Goal: Task Accomplishment & Management: Use online tool/utility

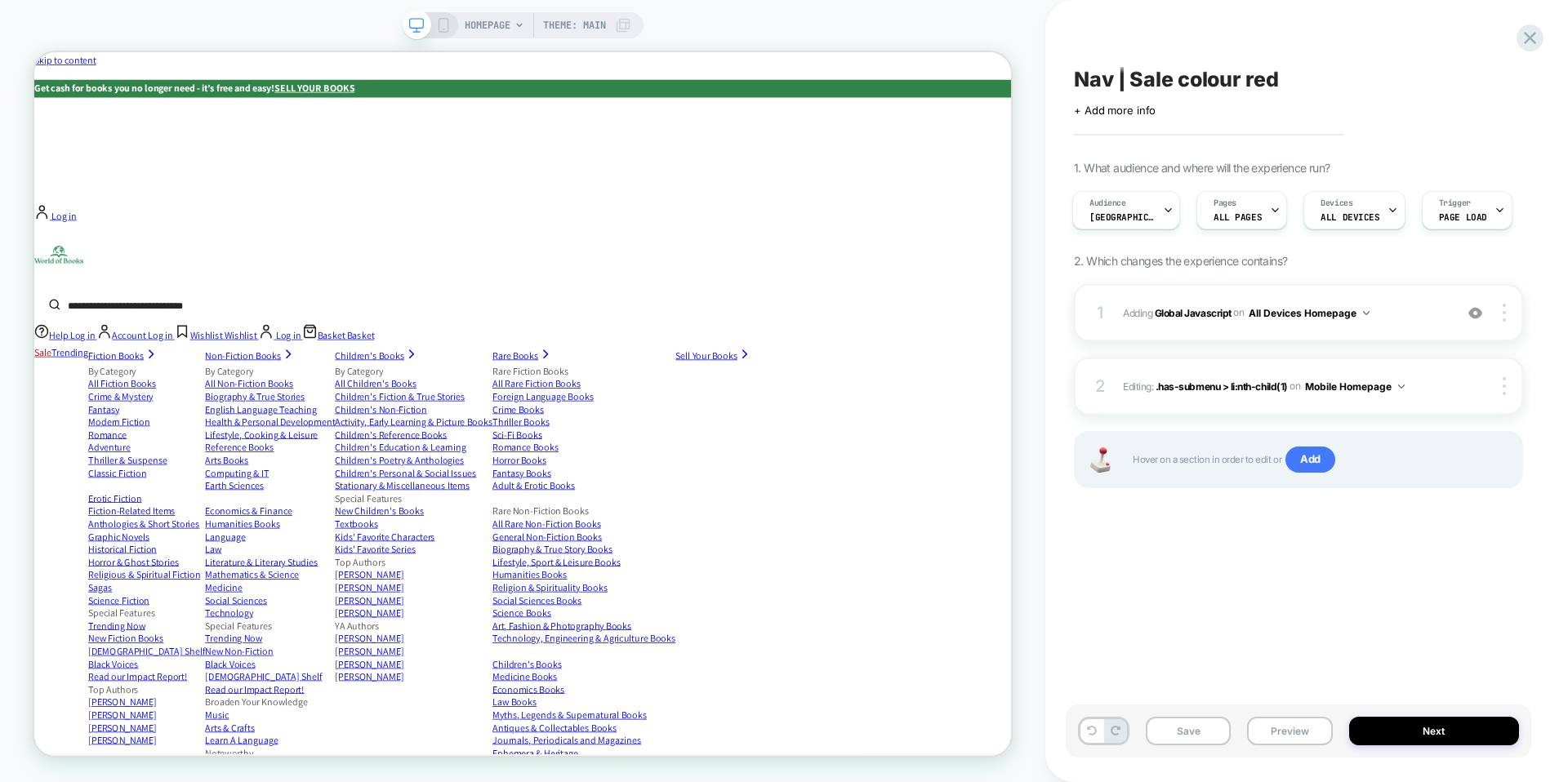
click at [1419, 557] on div "Nav | Sale colour red Click to edit experience details + Add more info 1. What …" at bounding box center [1298, 391] width 466 height 749
click at [1511, 374] on div "2 Editing : .has-submenu > li:nth-child(1) .has-submenu > li:nth-child(1) on Mo…" at bounding box center [1299, 386] width 450 height 57
click at [1501, 380] on div at bounding box center [1507, 387] width 31 height 18
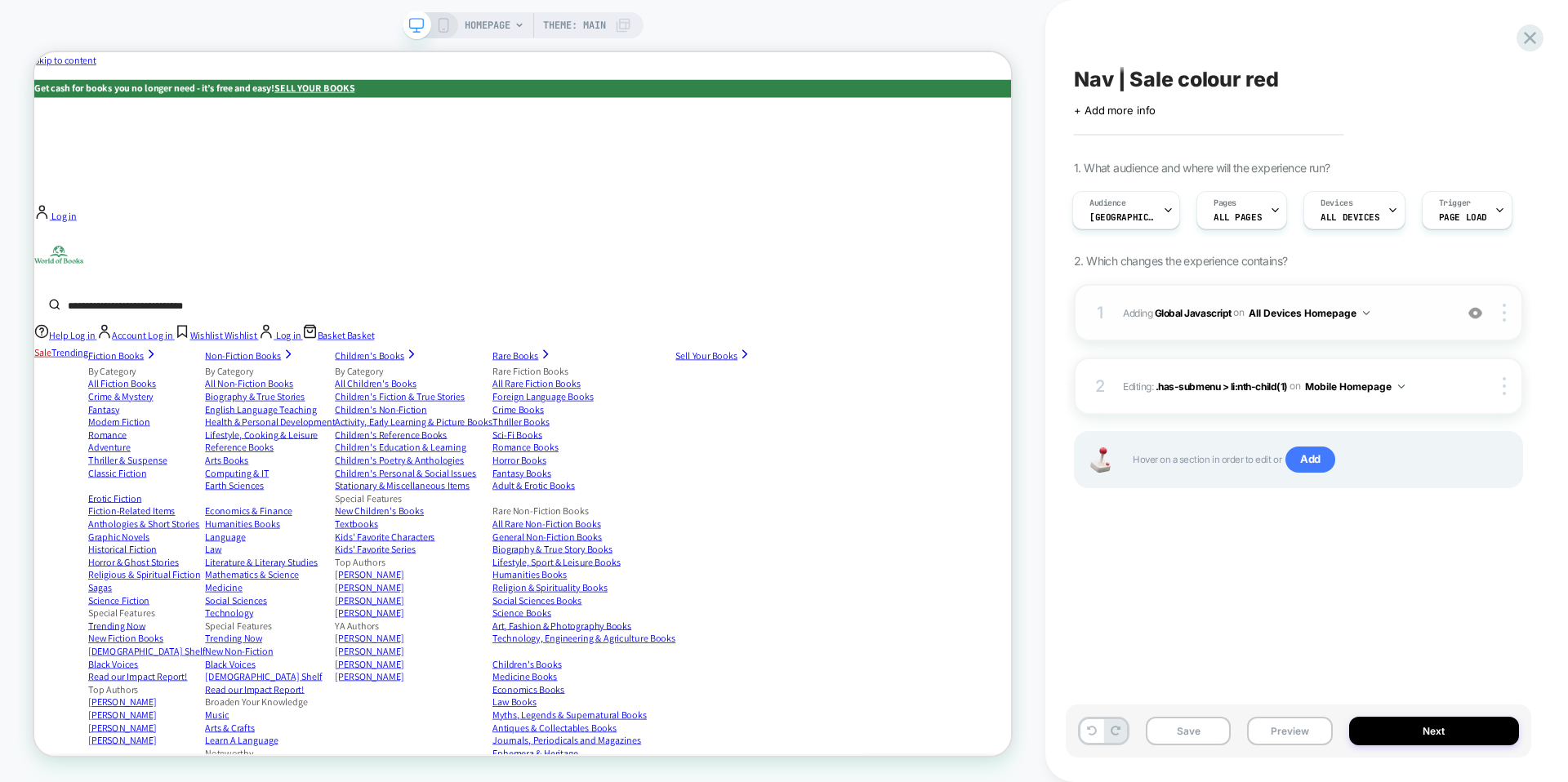
click at [1504, 299] on div "1 Adding Global Javascript on All Devices Homepage Add Before Add After Target …" at bounding box center [1299, 312] width 450 height 57
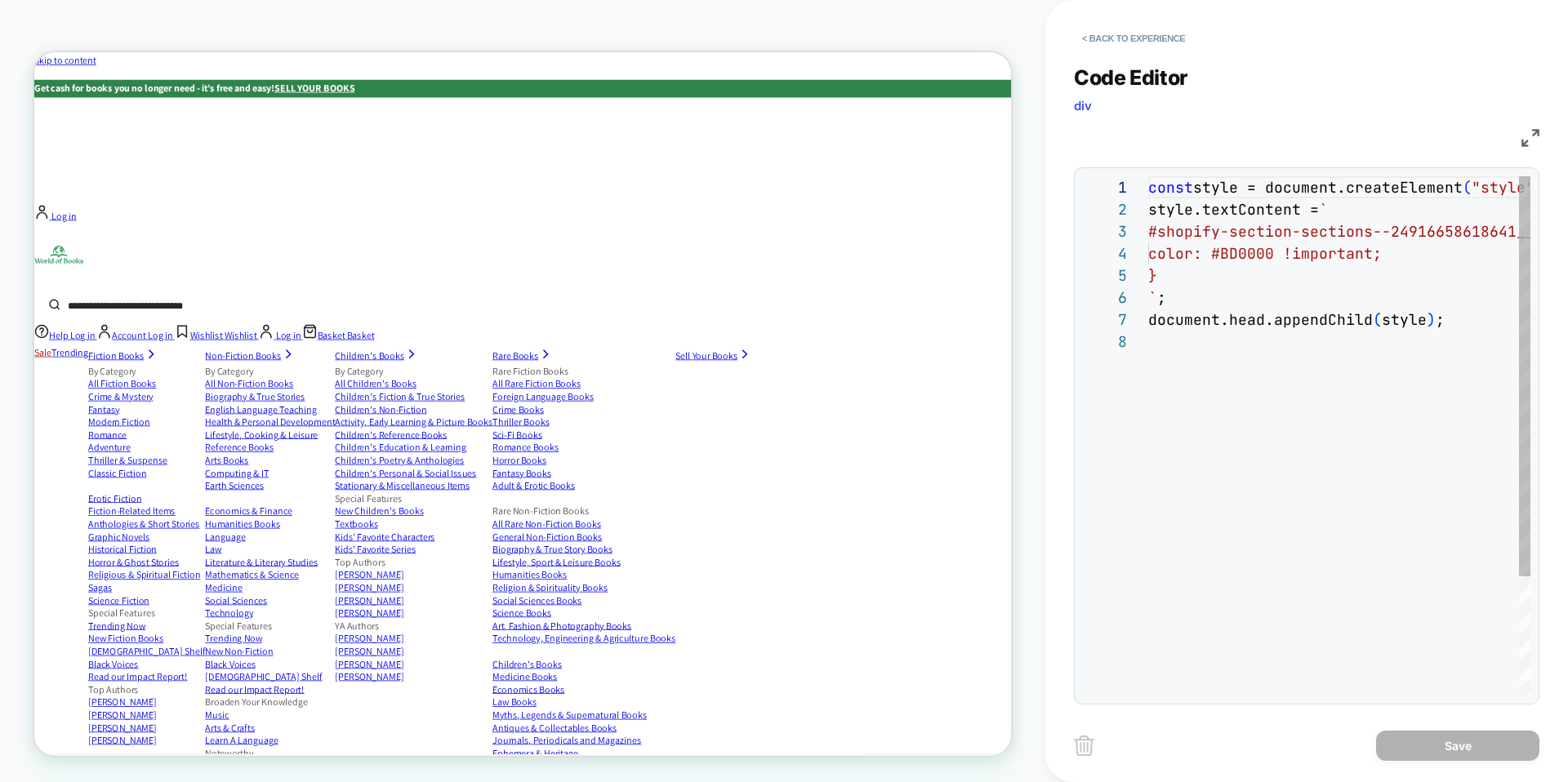
scroll to position [155, 0]
click at [1164, 31] on button "< Back to experience" at bounding box center [1133, 38] width 120 height 26
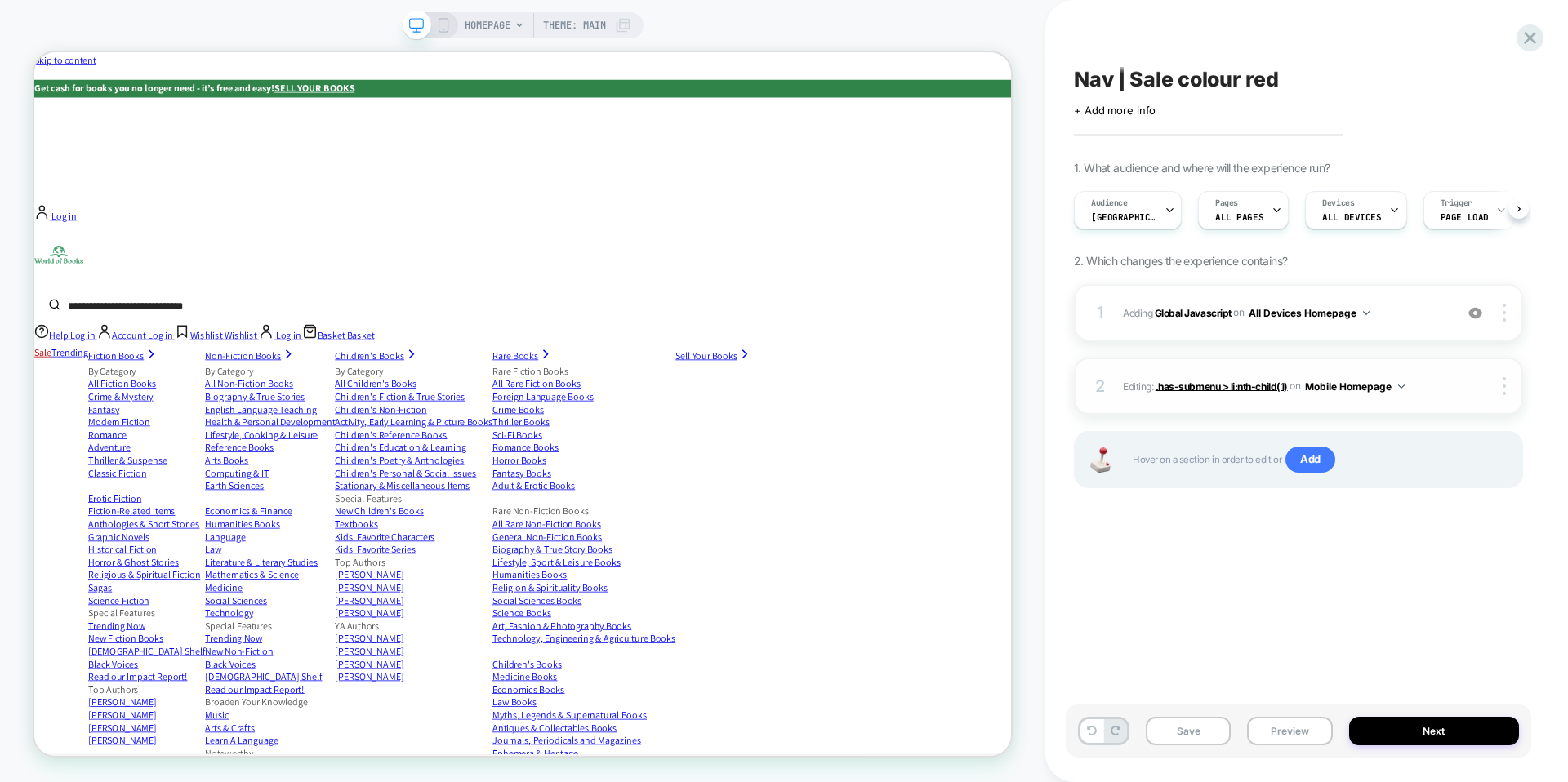
scroll to position [0, 1]
click at [1384, 728] on button "Next" at bounding box center [1435, 731] width 171 height 28
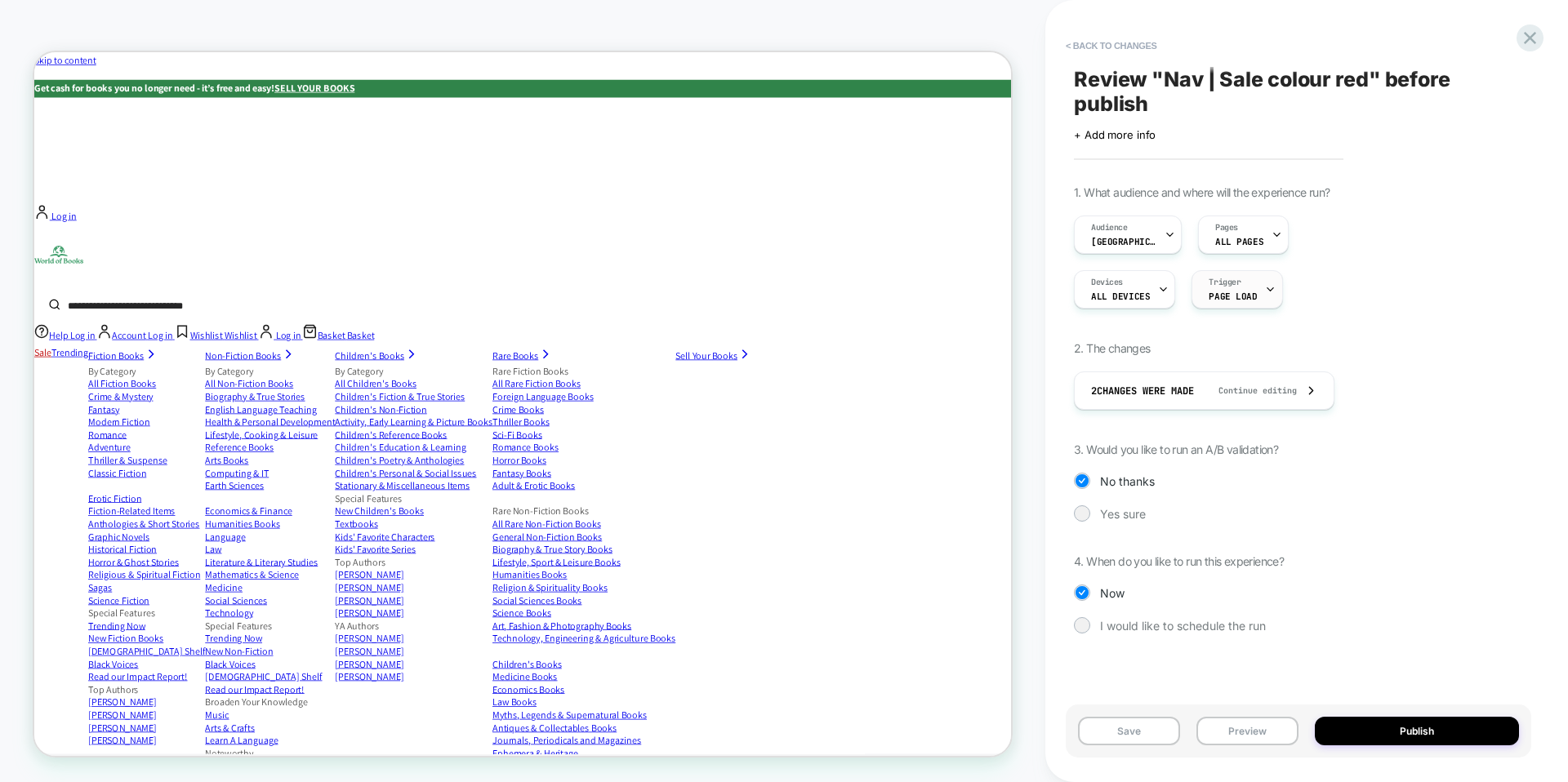
click at [1265, 293] on icon at bounding box center [1270, 289] width 11 height 11
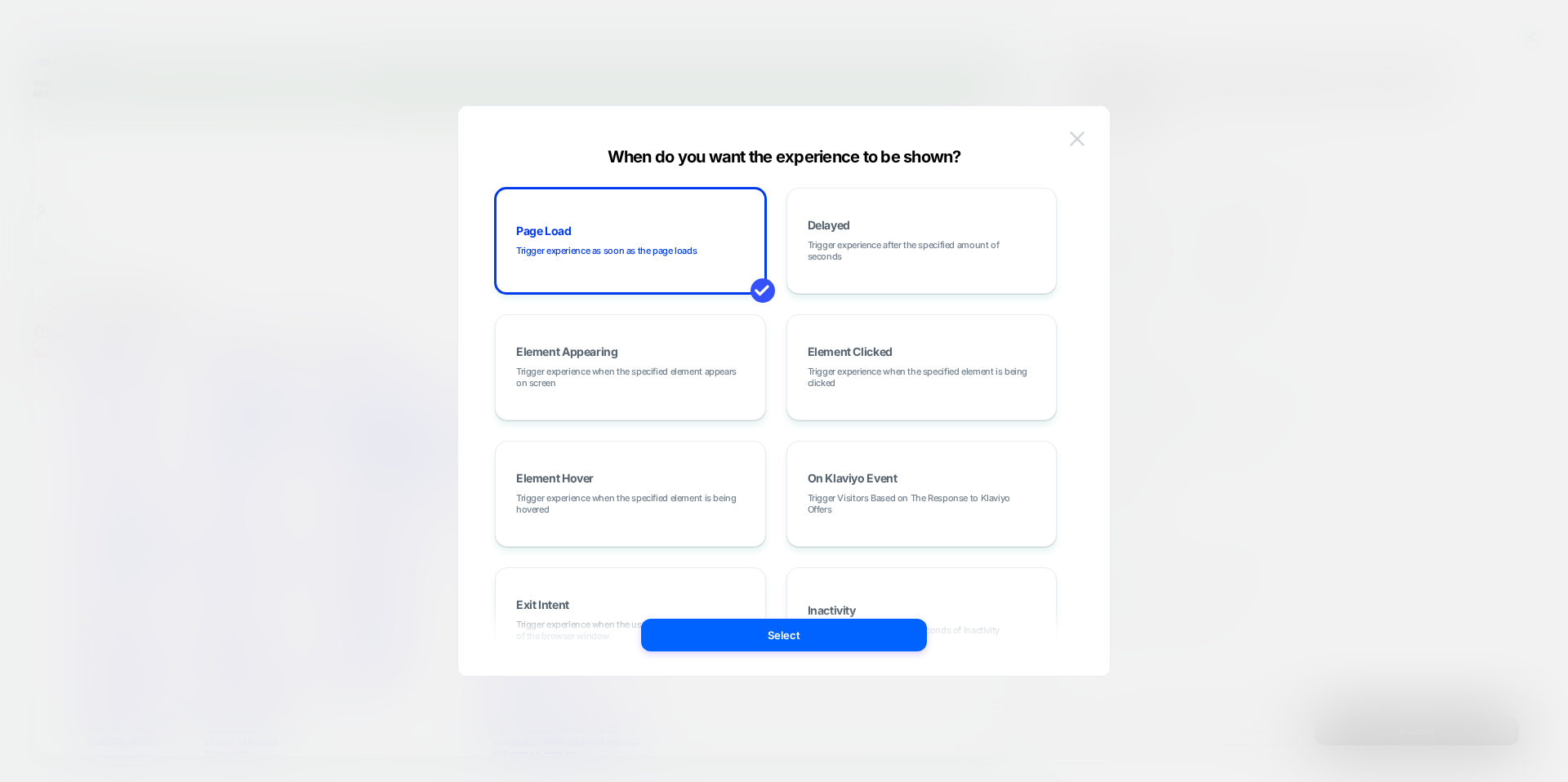
click at [1089, 126] on button at bounding box center [1077, 138] width 24 height 24
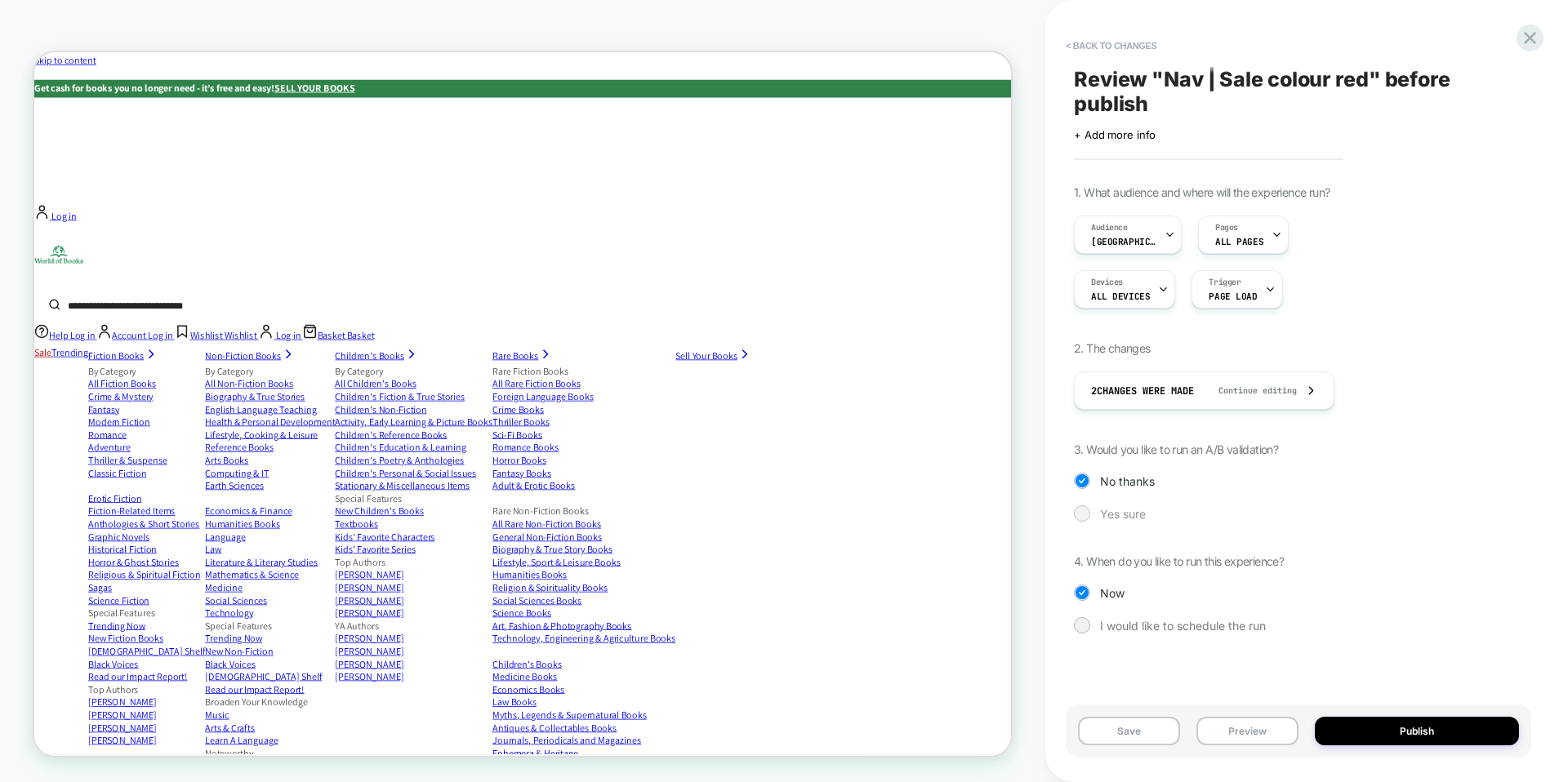
click at [1113, 510] on span "Yes sure" at bounding box center [1123, 514] width 46 height 14
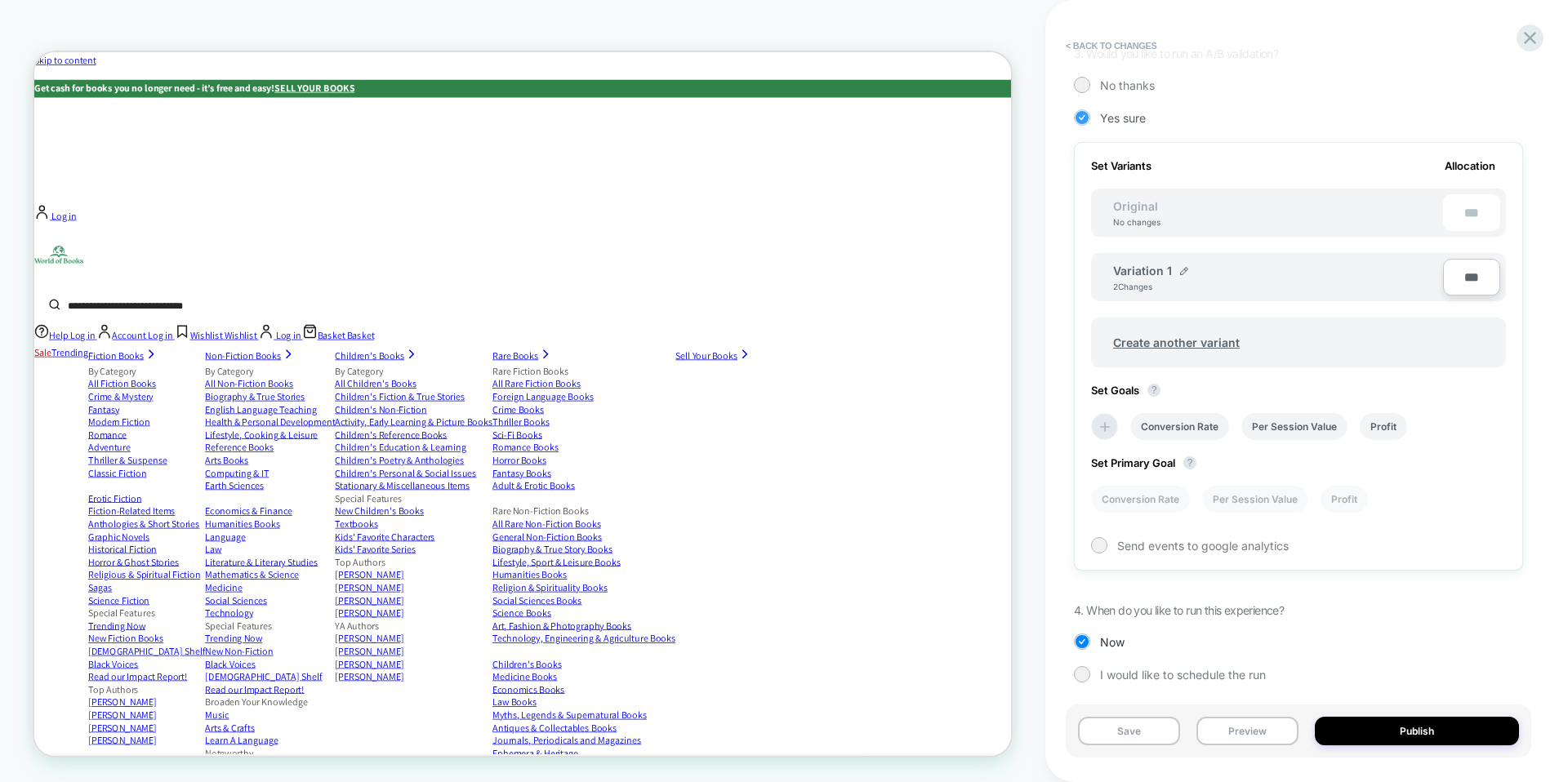
scroll to position [403, 0]
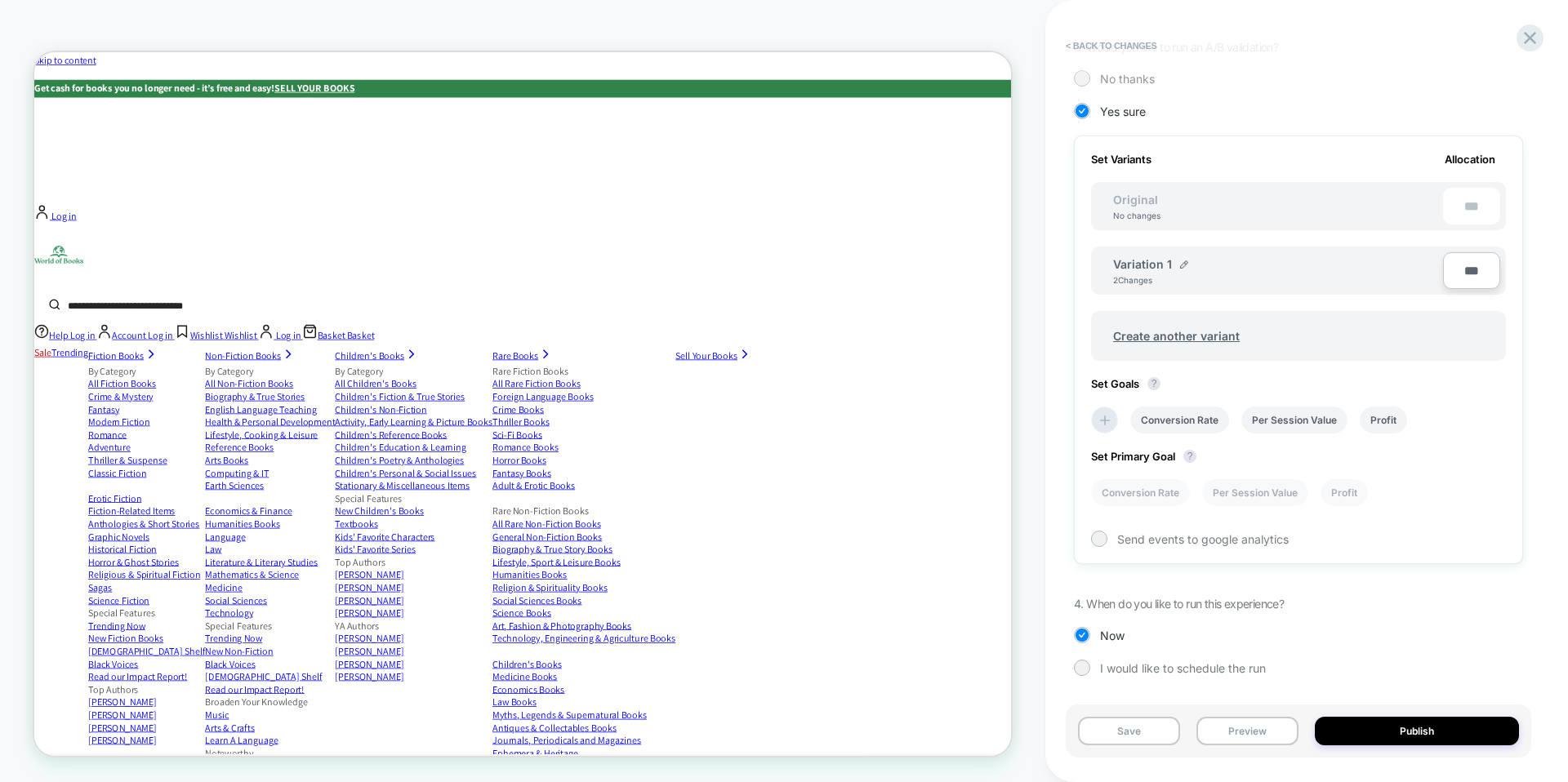
click at [1134, 72] on span "No thanks" at bounding box center [1127, 79] width 54 height 14
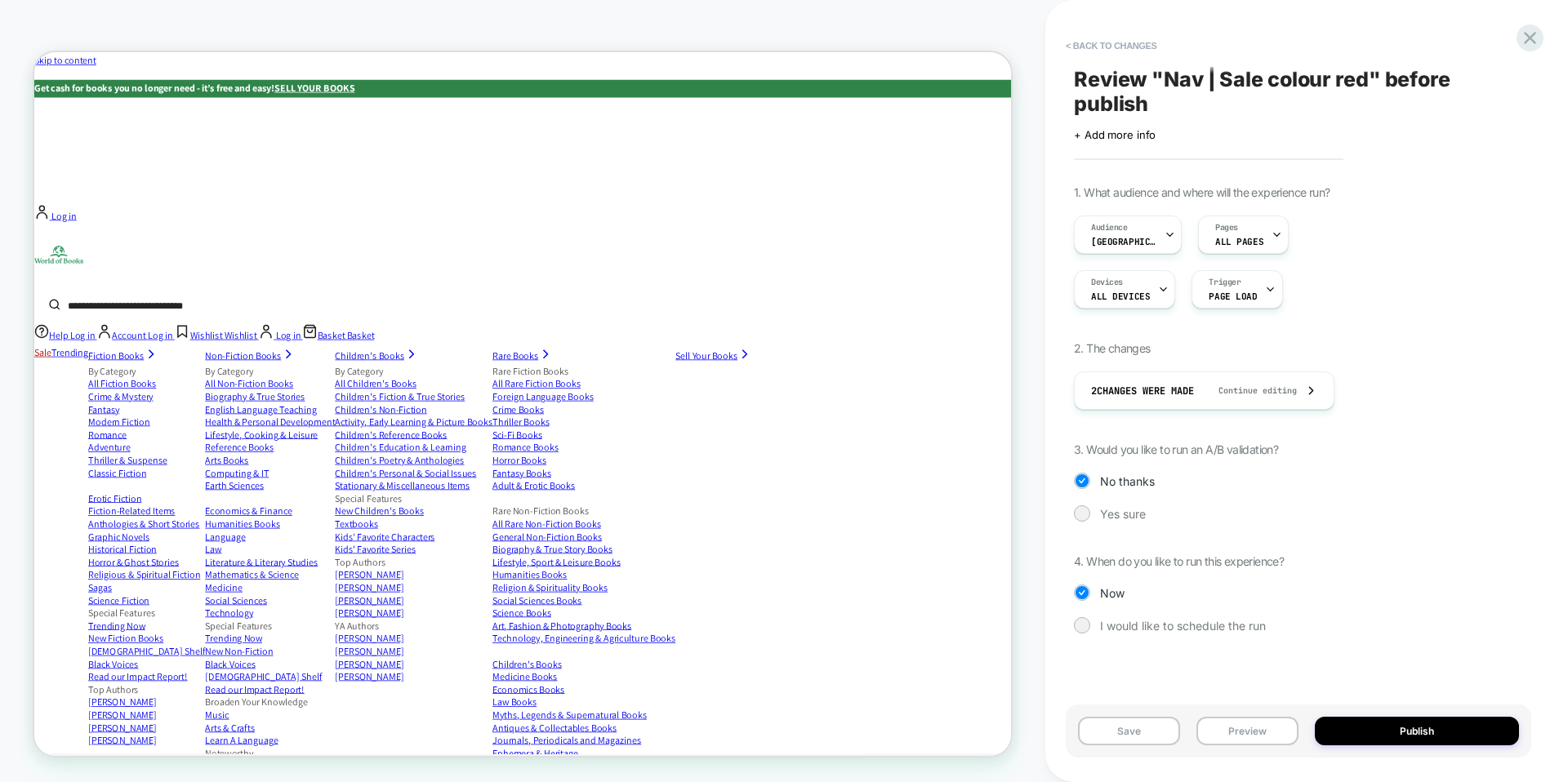
click at [1300, 74] on span "Review " Nav | Sale colour red " before publish" at bounding box center [1299, 91] width 450 height 49
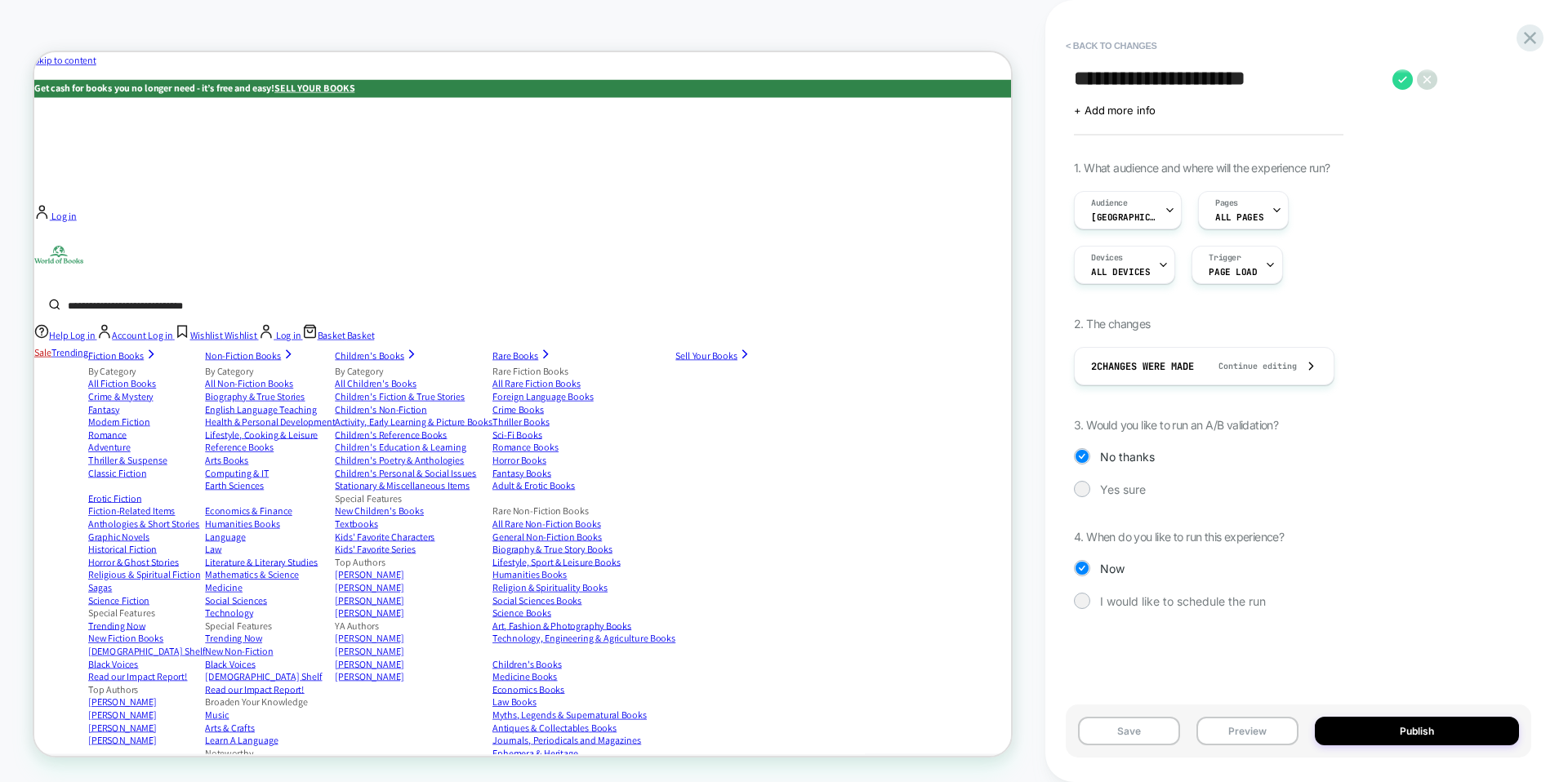
click at [1115, 480] on div "1. What audience and where will the experience run? Audience USA Pages ALL PAGE…" at bounding box center [1299, 398] width 450 height 473
click at [1123, 495] on div "Yes sure" at bounding box center [1299, 490] width 450 height 17
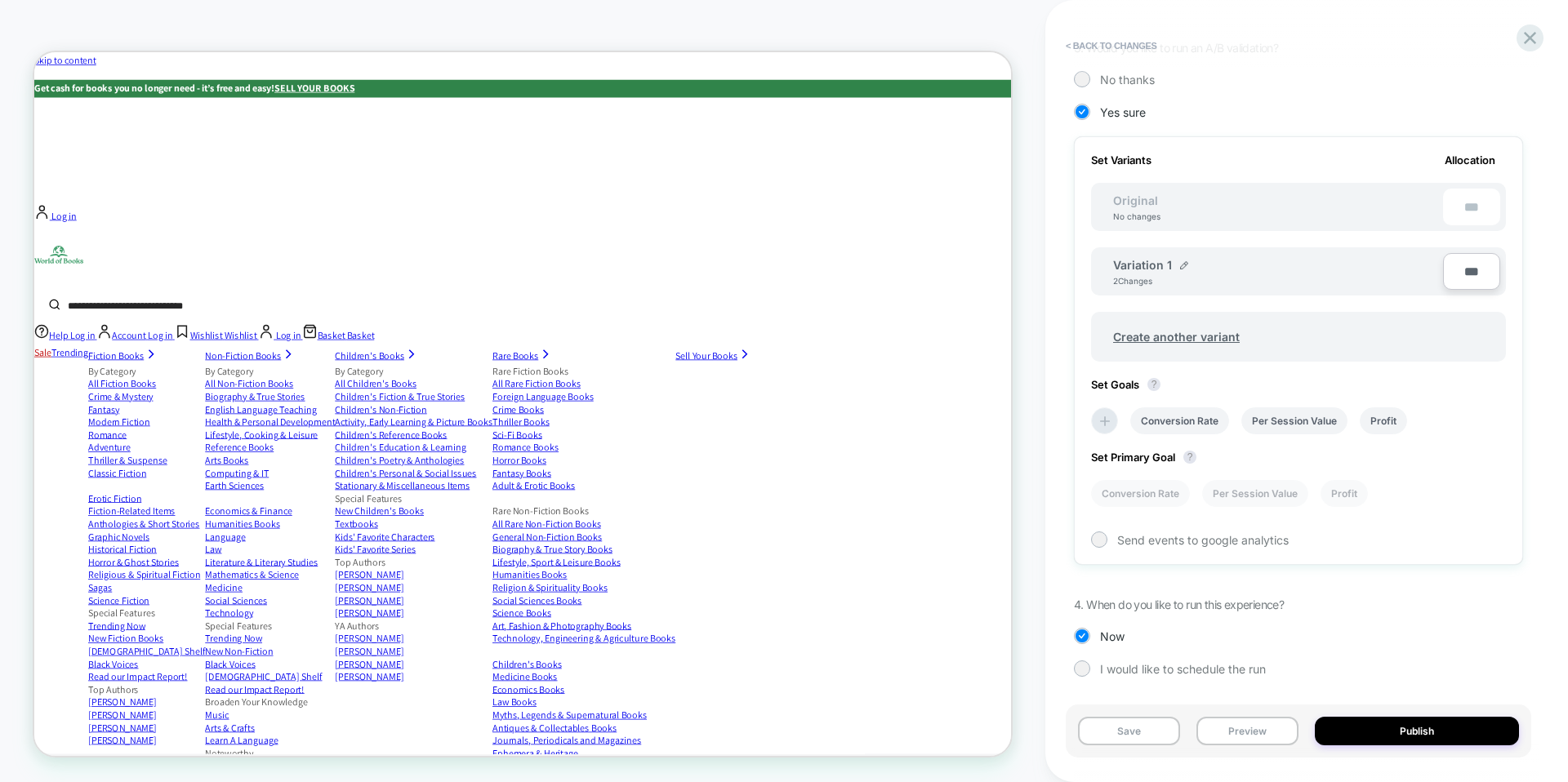
scroll to position [378, 0]
click at [1274, 727] on button "Preview" at bounding box center [1248, 731] width 102 height 28
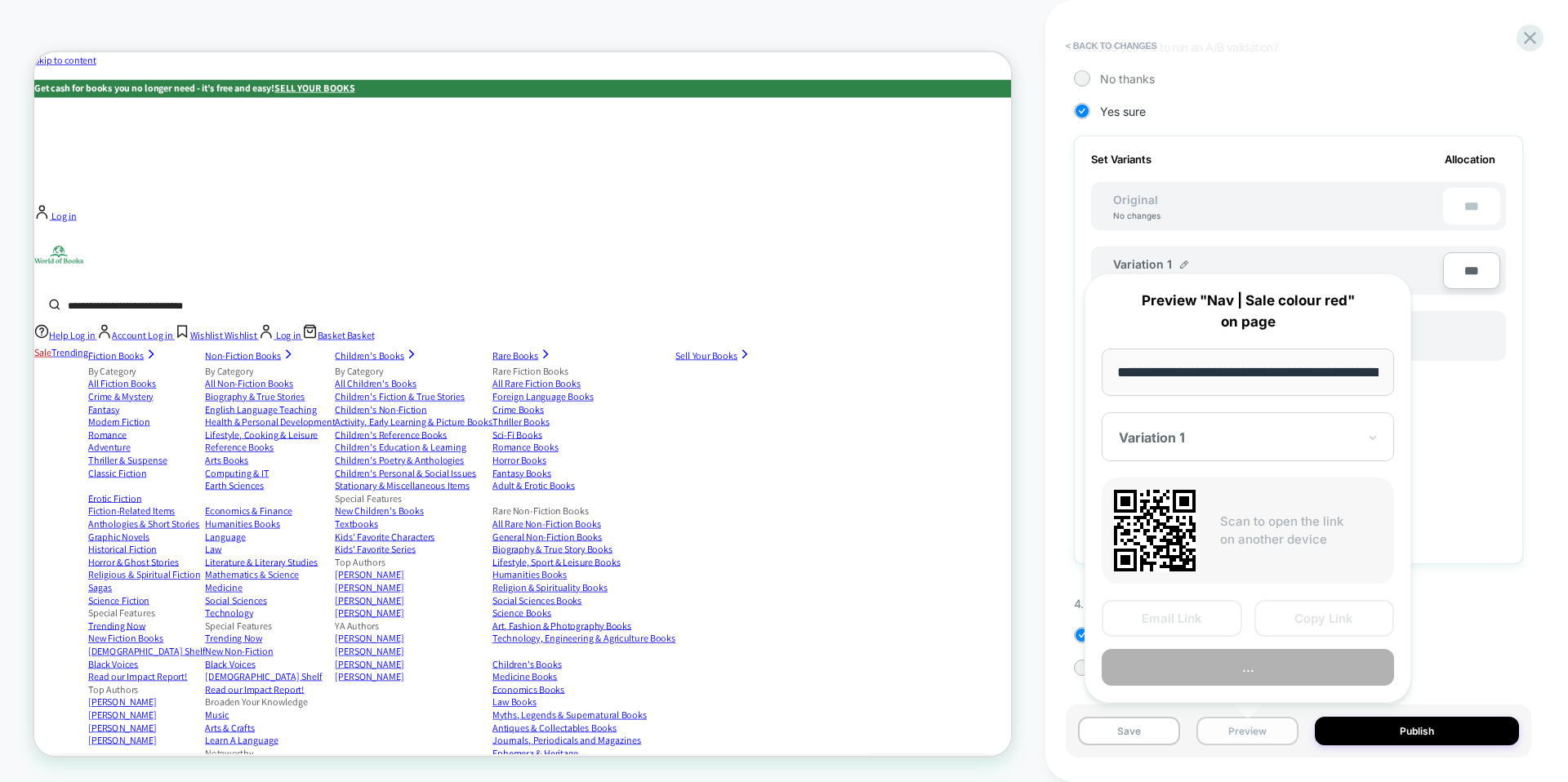
scroll to position [0, 75]
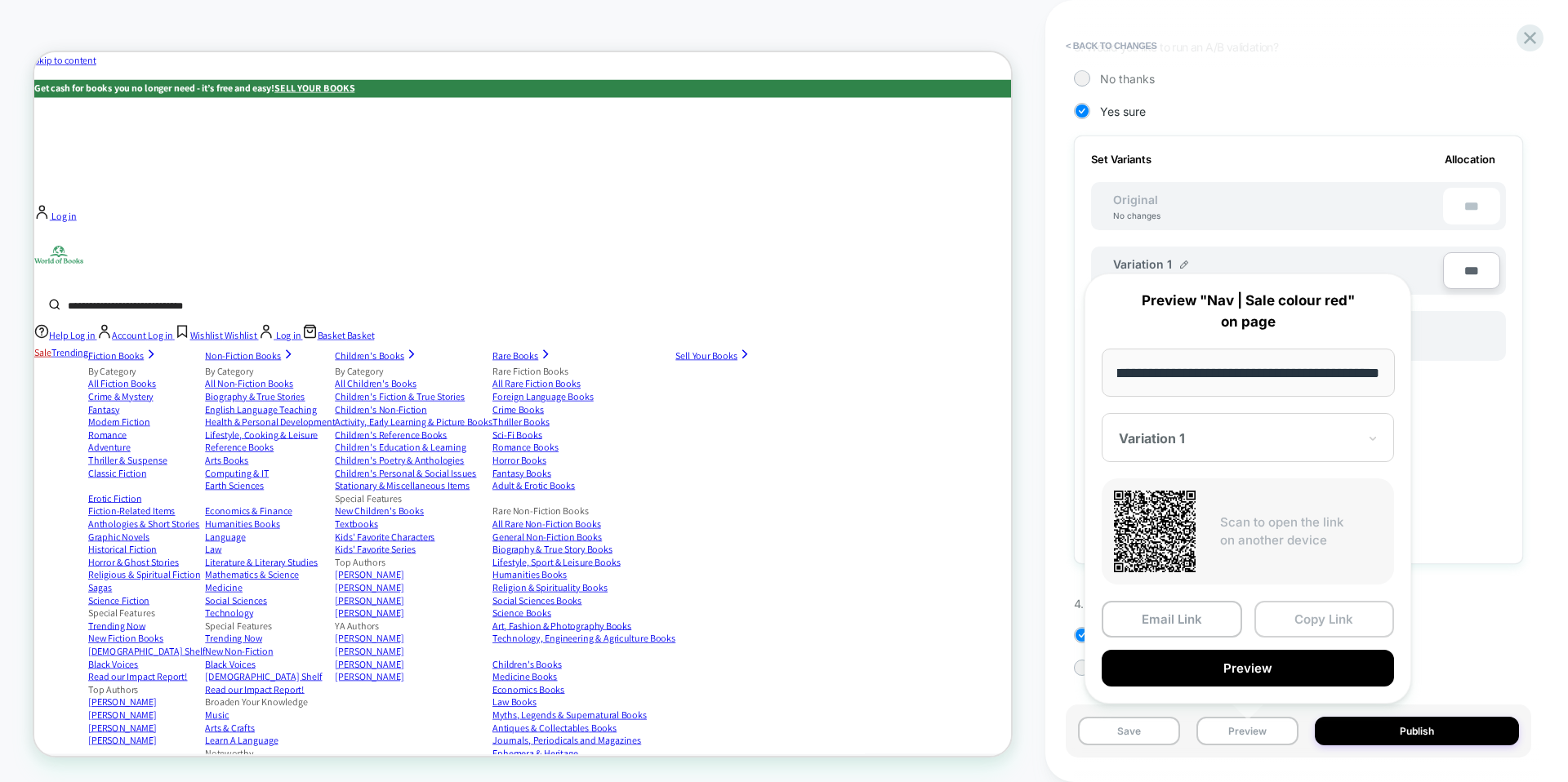
click at [1303, 622] on button "Copy Link" at bounding box center [1325, 619] width 140 height 37
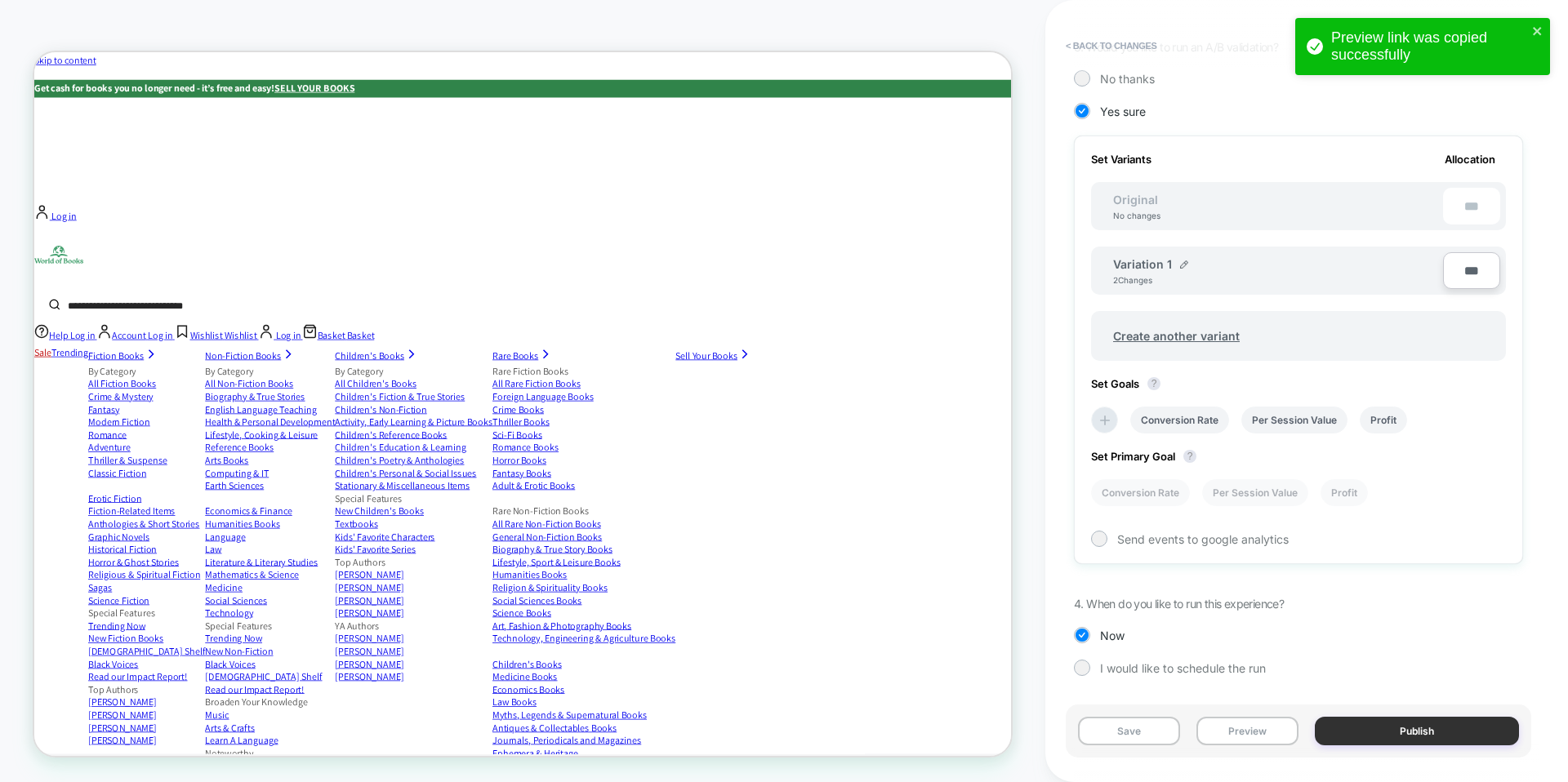
scroll to position [0, 0]
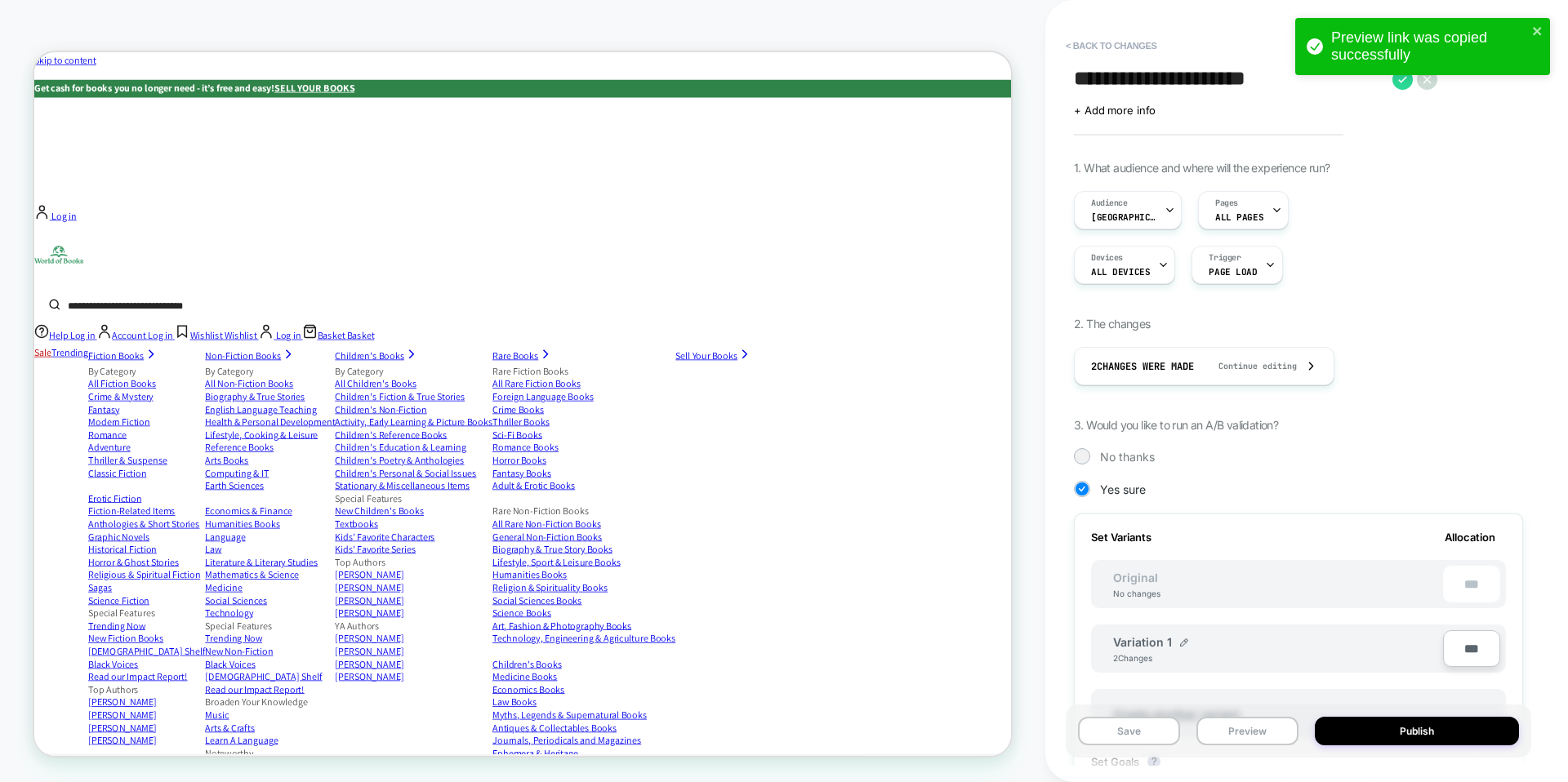
click at [1403, 84] on div "Preview link was copied successfully" at bounding box center [1423, 51] width 262 height 72
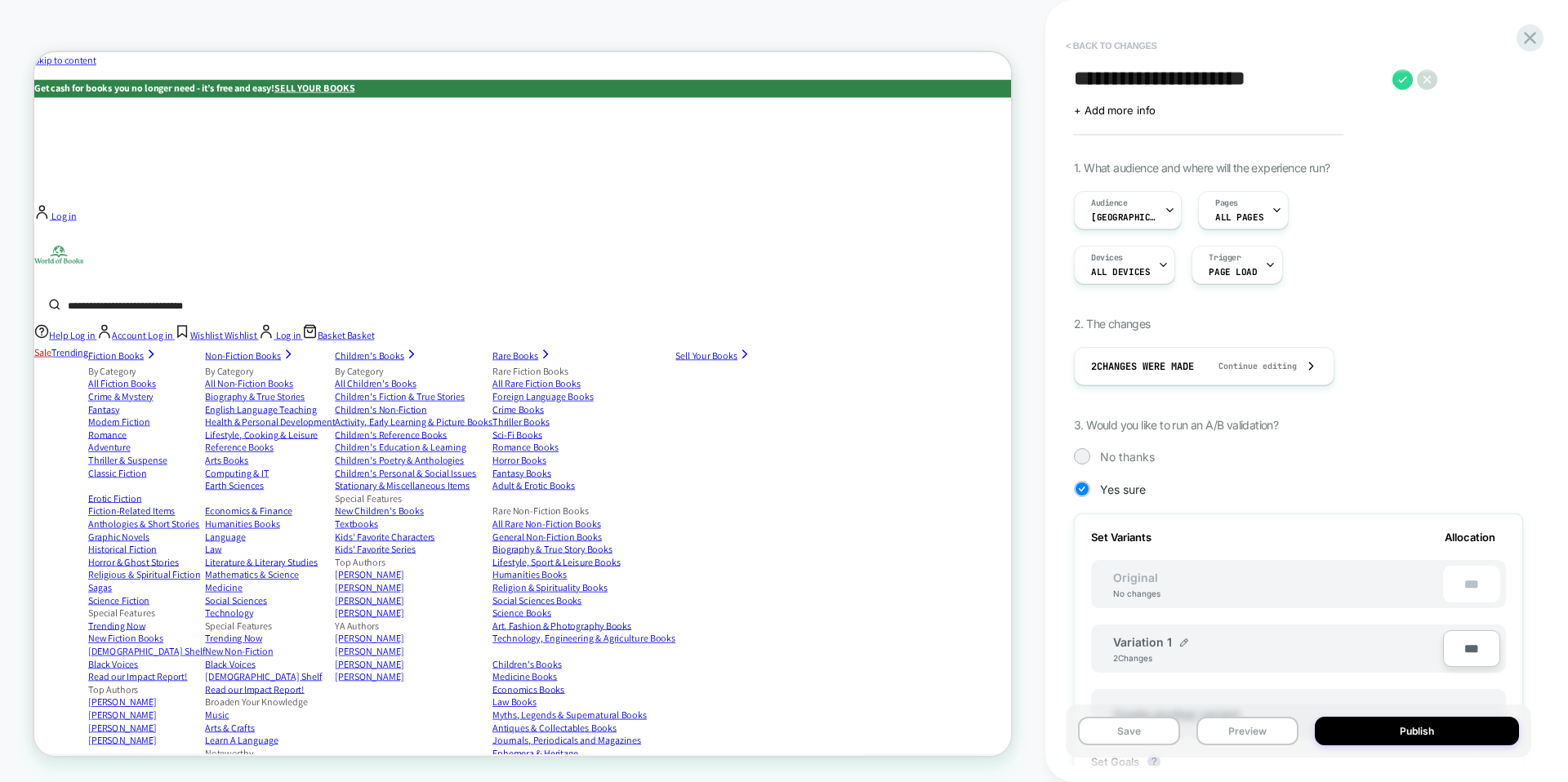
click at [1121, 48] on button "< Back to changes" at bounding box center [1112, 45] width 108 height 26
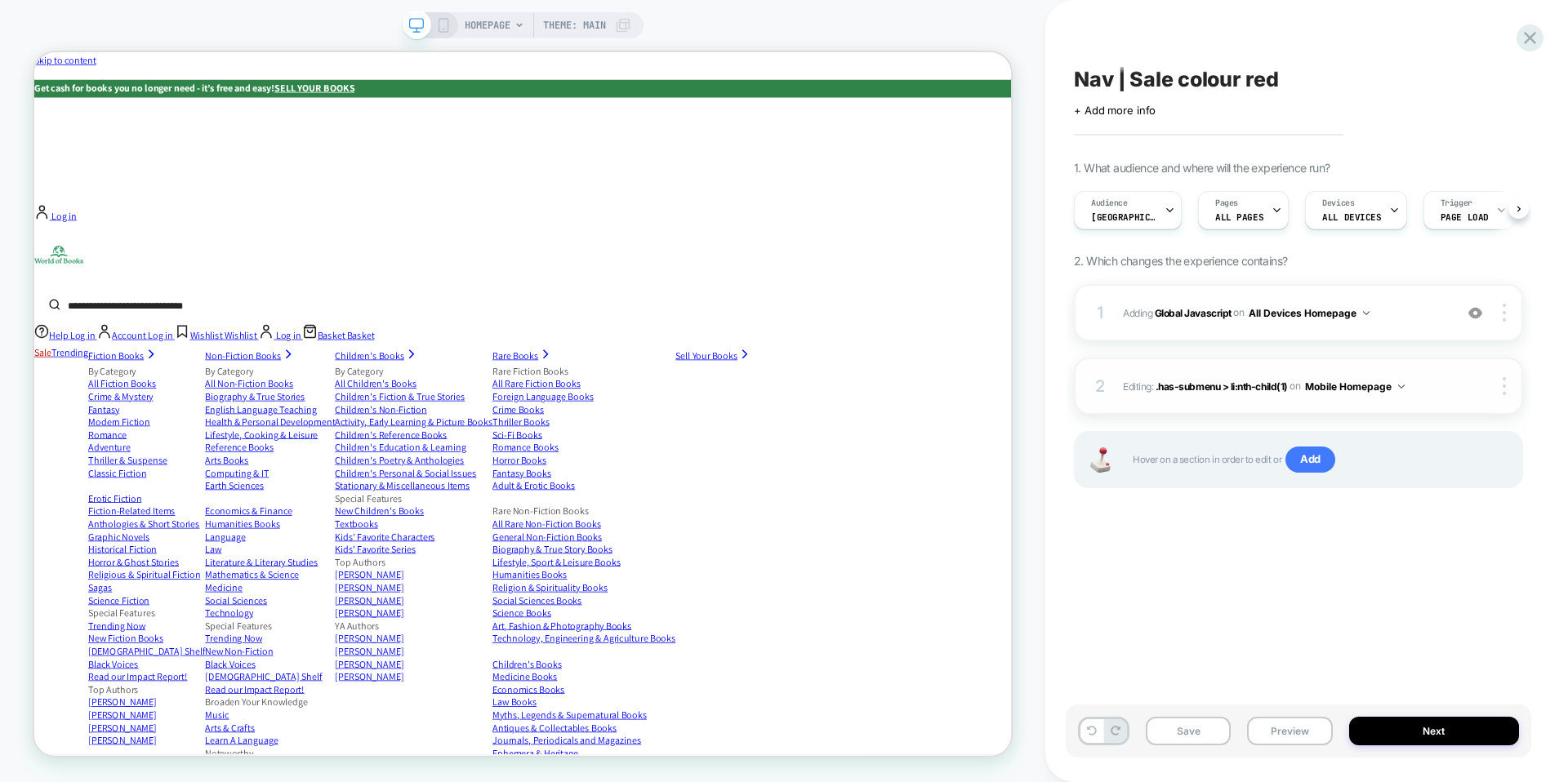
scroll to position [0, 1]
click at [1509, 390] on div at bounding box center [1507, 387] width 31 height 18
click at [1493, 486] on div "Hover on a section in order to edit or Add" at bounding box center [1299, 460] width 450 height 57
click at [1504, 315] on img at bounding box center [1504, 313] width 3 height 18
click at [1412, 337] on div "Target Desktop" at bounding box center [1408, 335] width 145 height 45
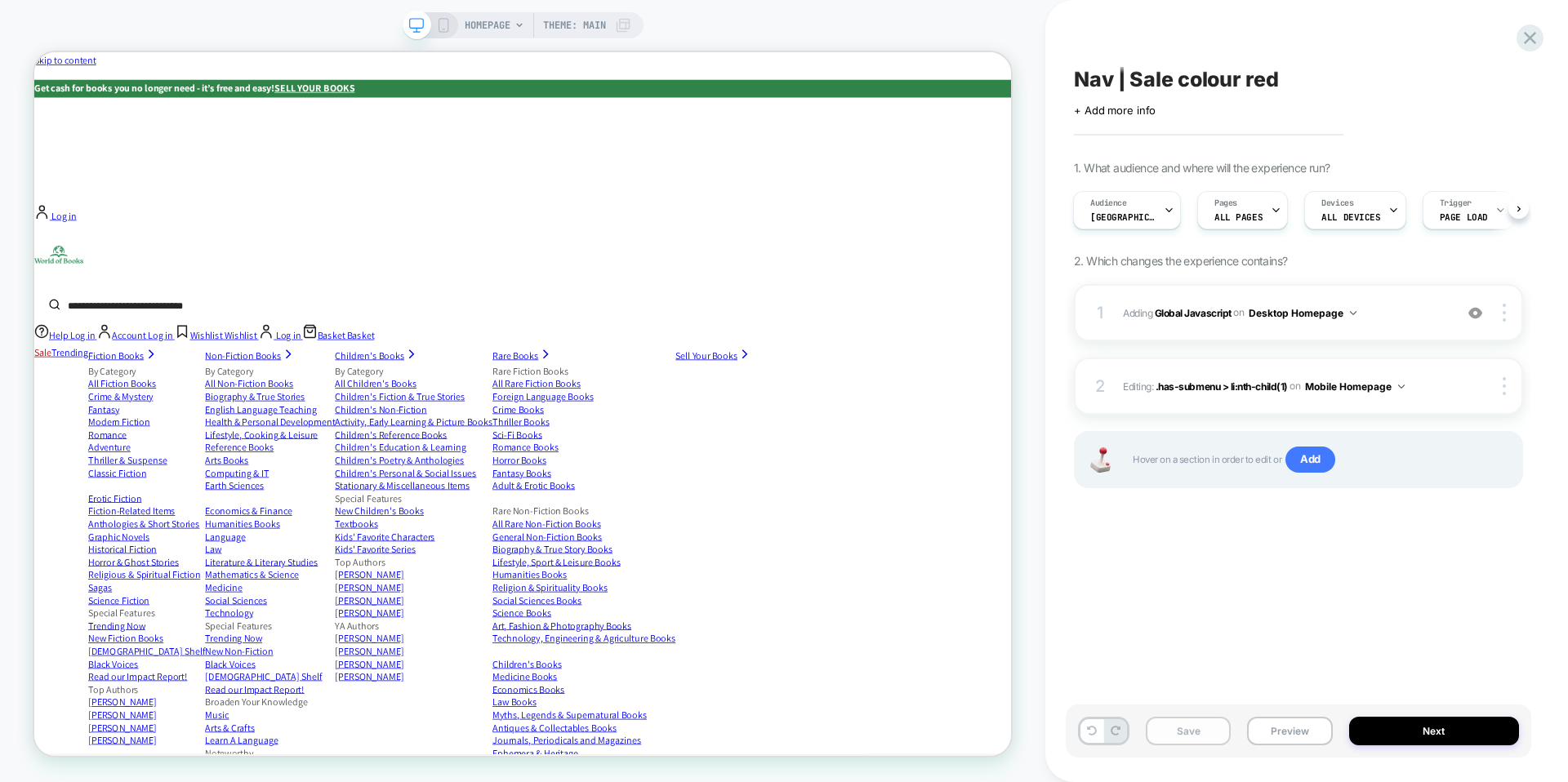
click at [1195, 736] on button "Save" at bounding box center [1189, 731] width 85 height 28
click at [1296, 731] on button "Preview" at bounding box center [1290, 731] width 85 height 28
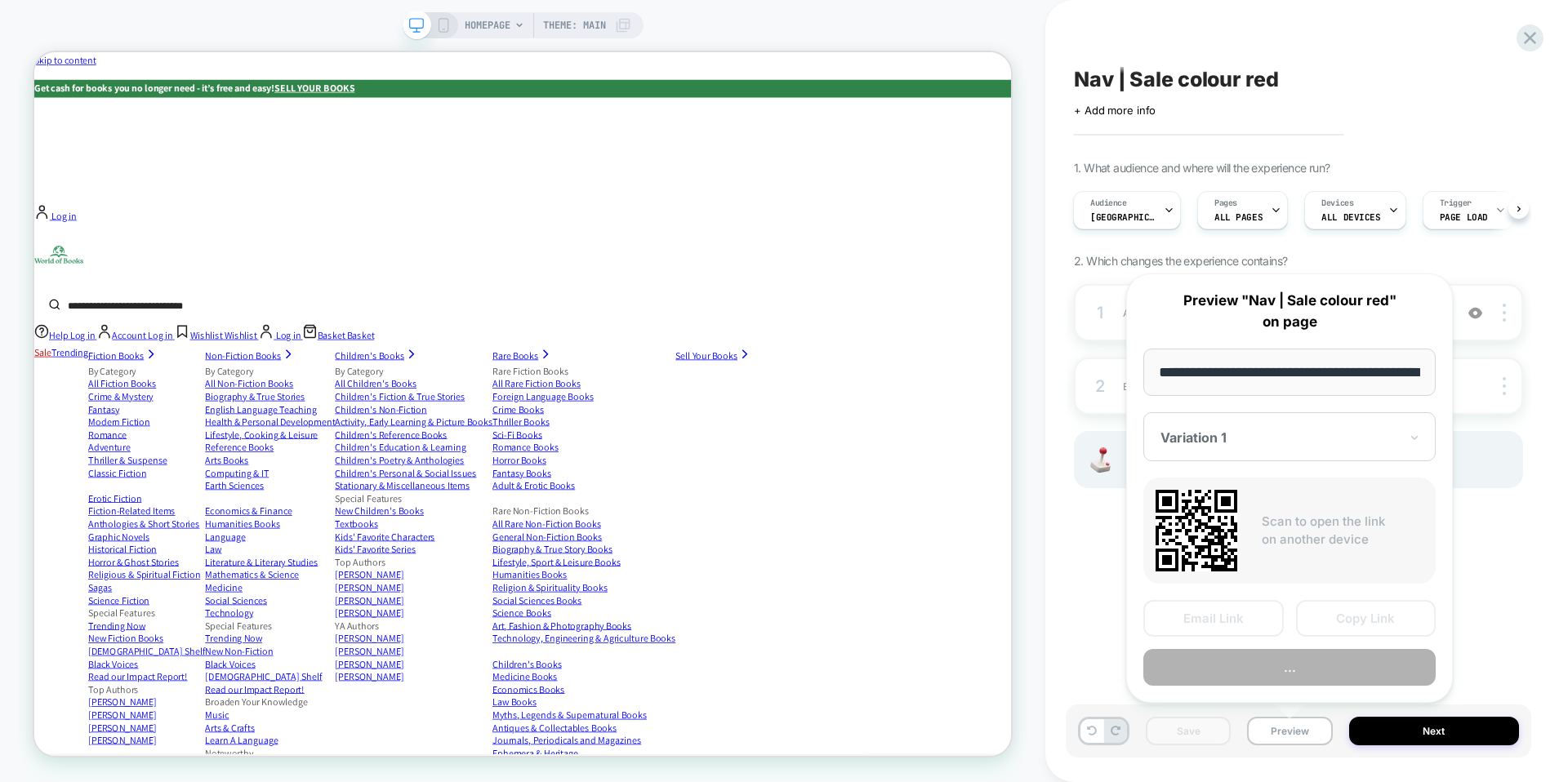
scroll to position [0, 75]
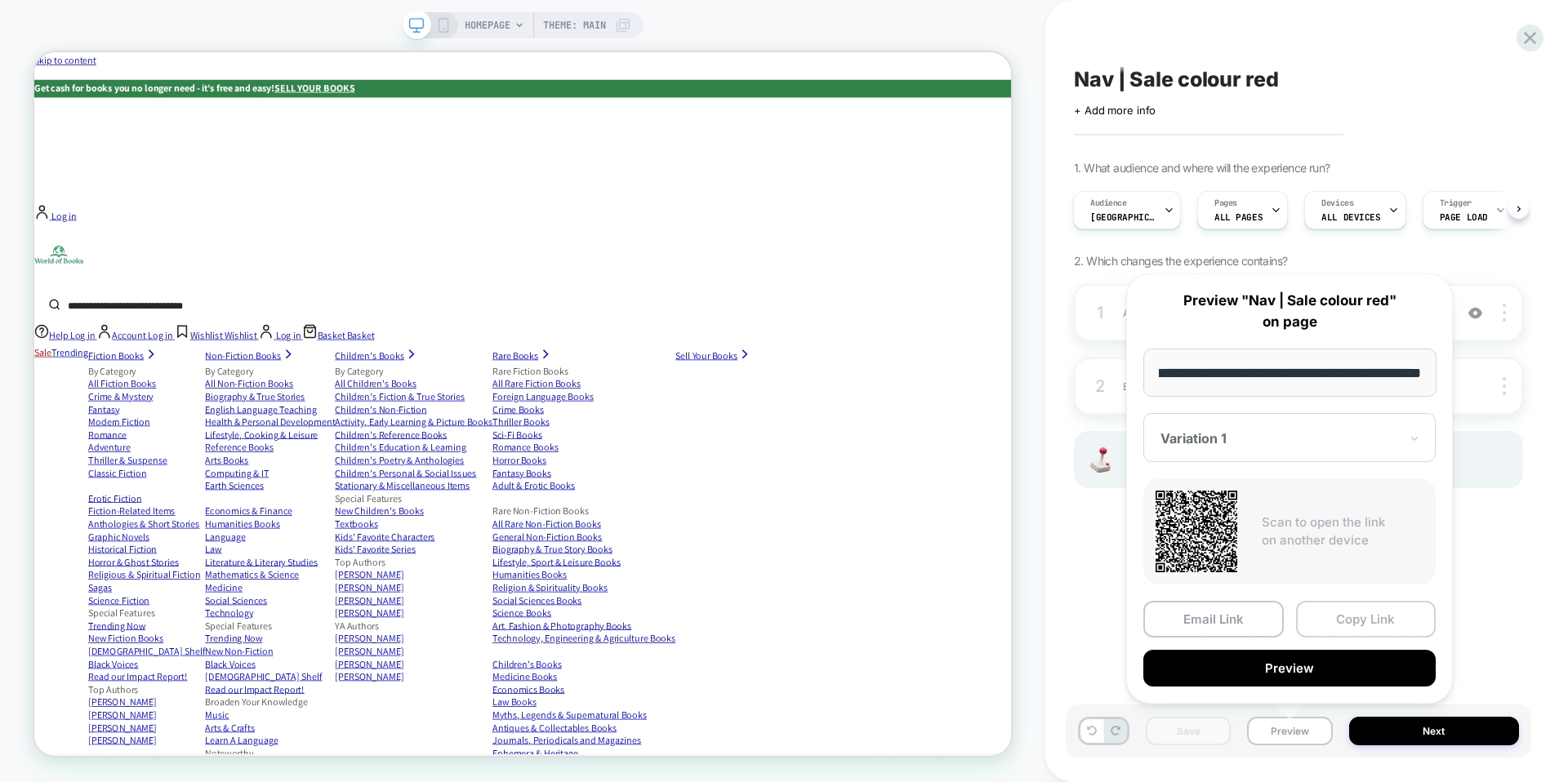
click at [1367, 615] on button "Copy Link" at bounding box center [1367, 619] width 140 height 37
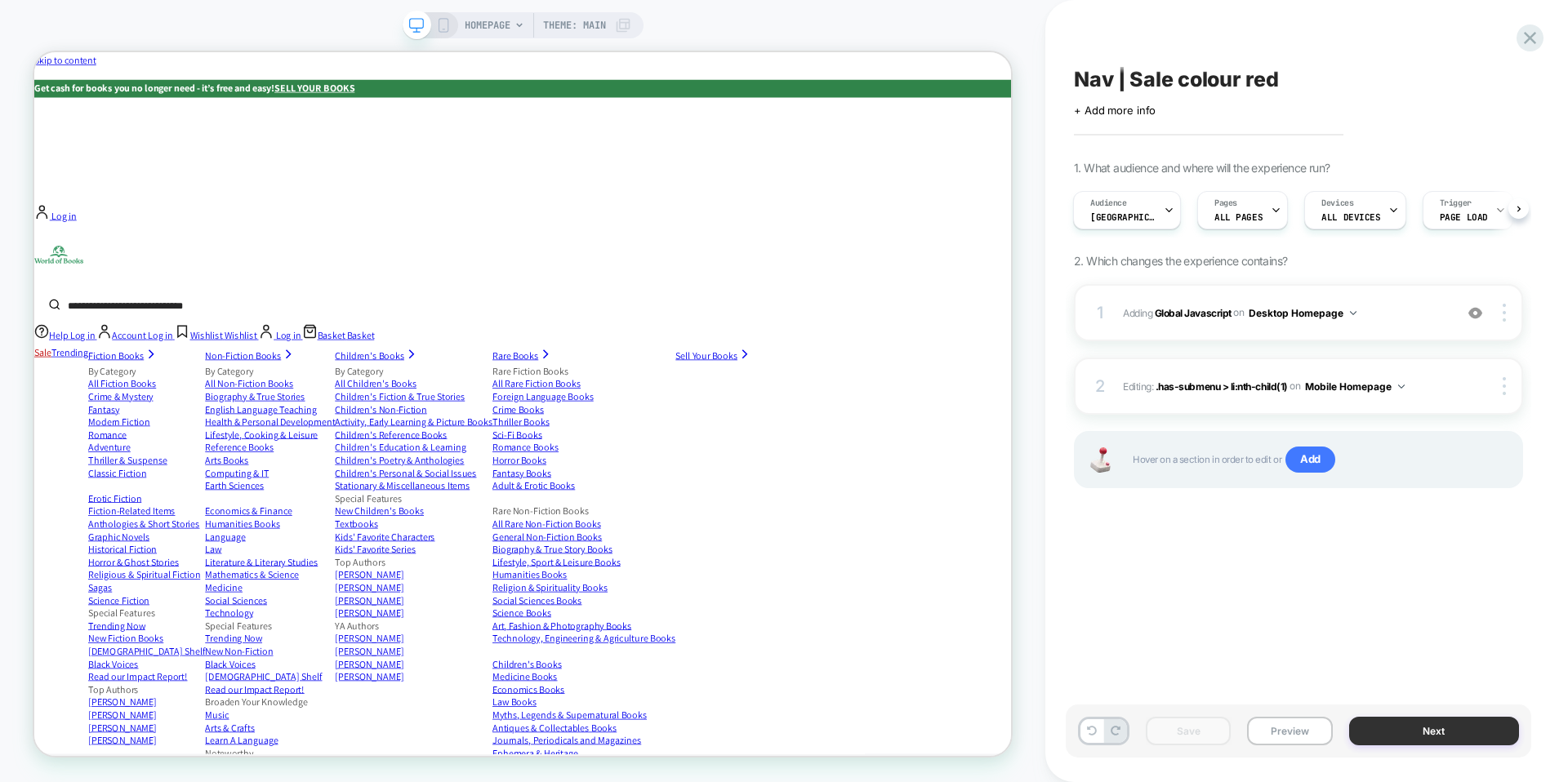
click at [1398, 735] on button "Next" at bounding box center [1435, 731] width 171 height 28
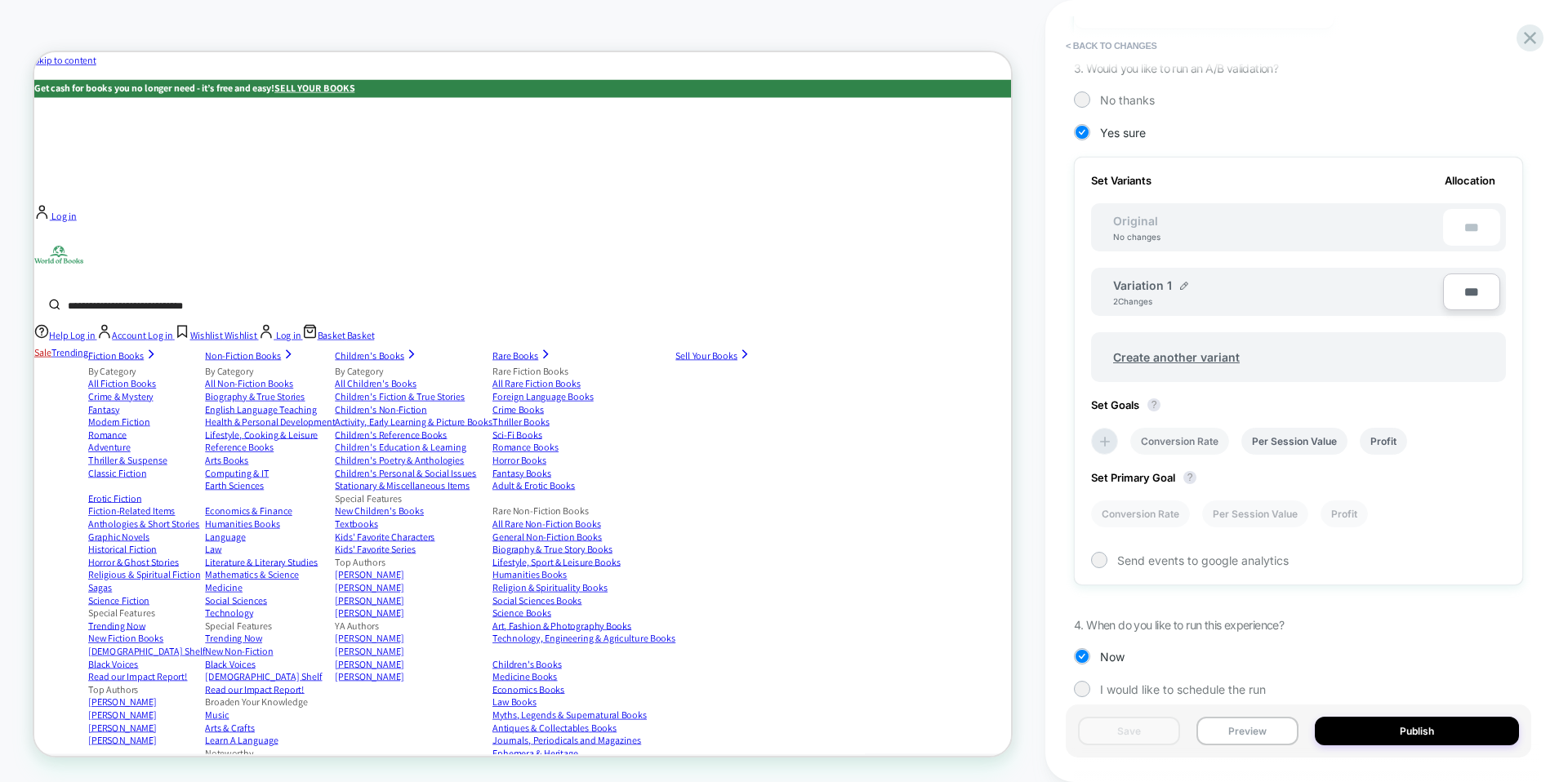
scroll to position [403, 0]
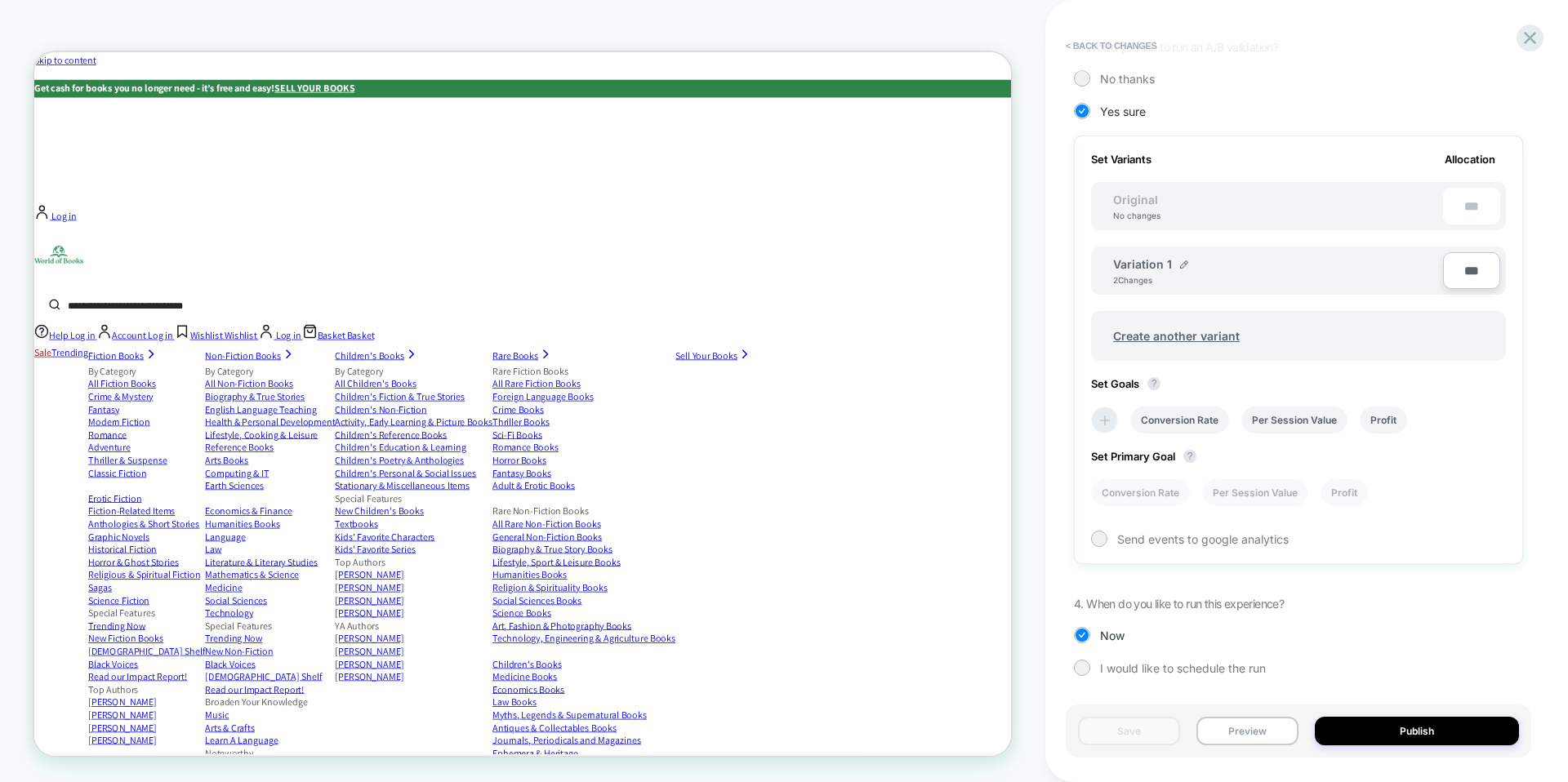
click at [1102, 424] on icon at bounding box center [1106, 421] width 17 height 17
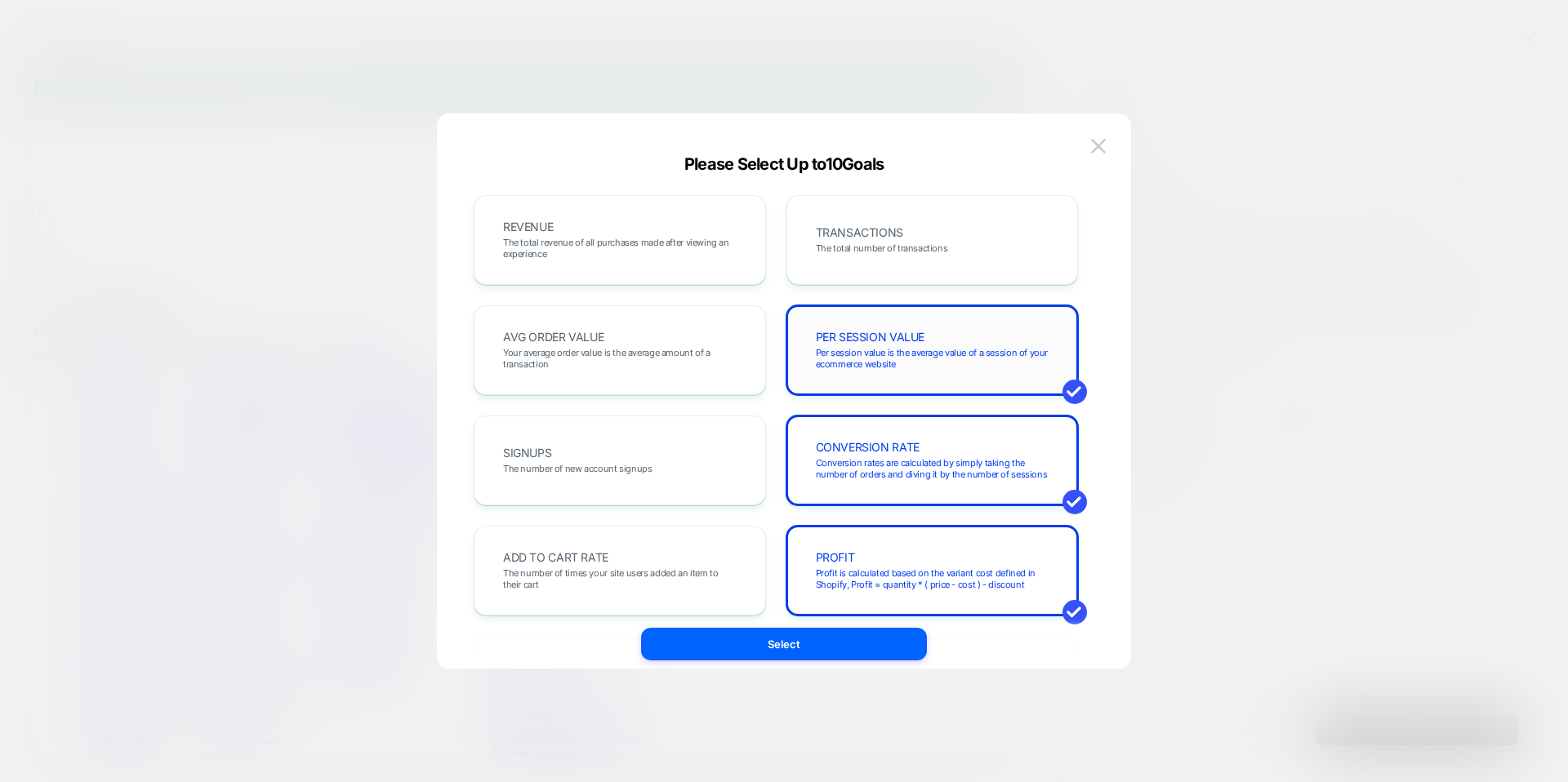
click at [949, 354] on span "Per session value is the average value of a session of your ecommerce website" at bounding box center [933, 358] width 234 height 23
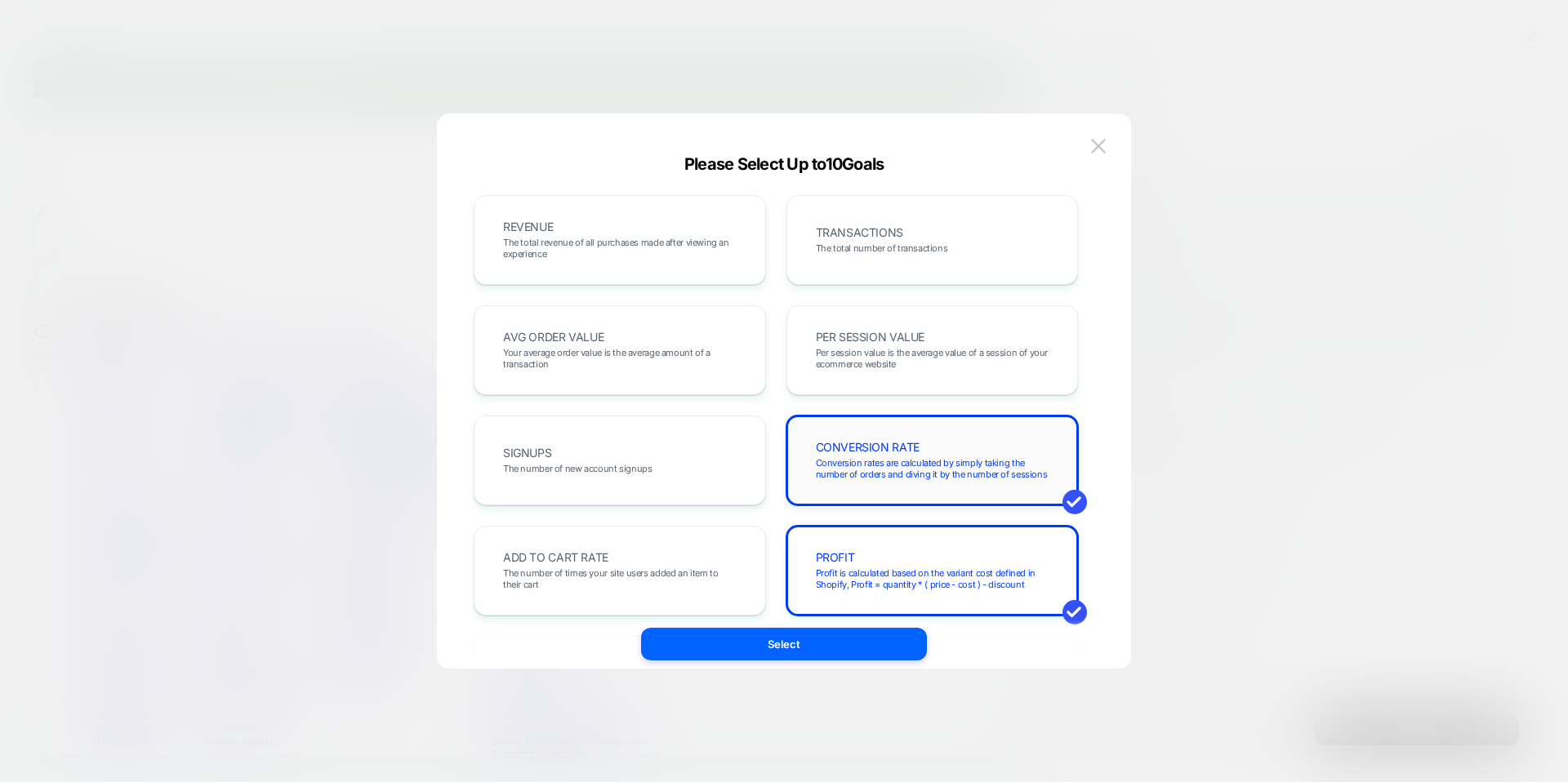
click at [955, 468] on span "Conversion rates are calculated by simply taking the number of orders and divin…" at bounding box center [933, 468] width 234 height 23
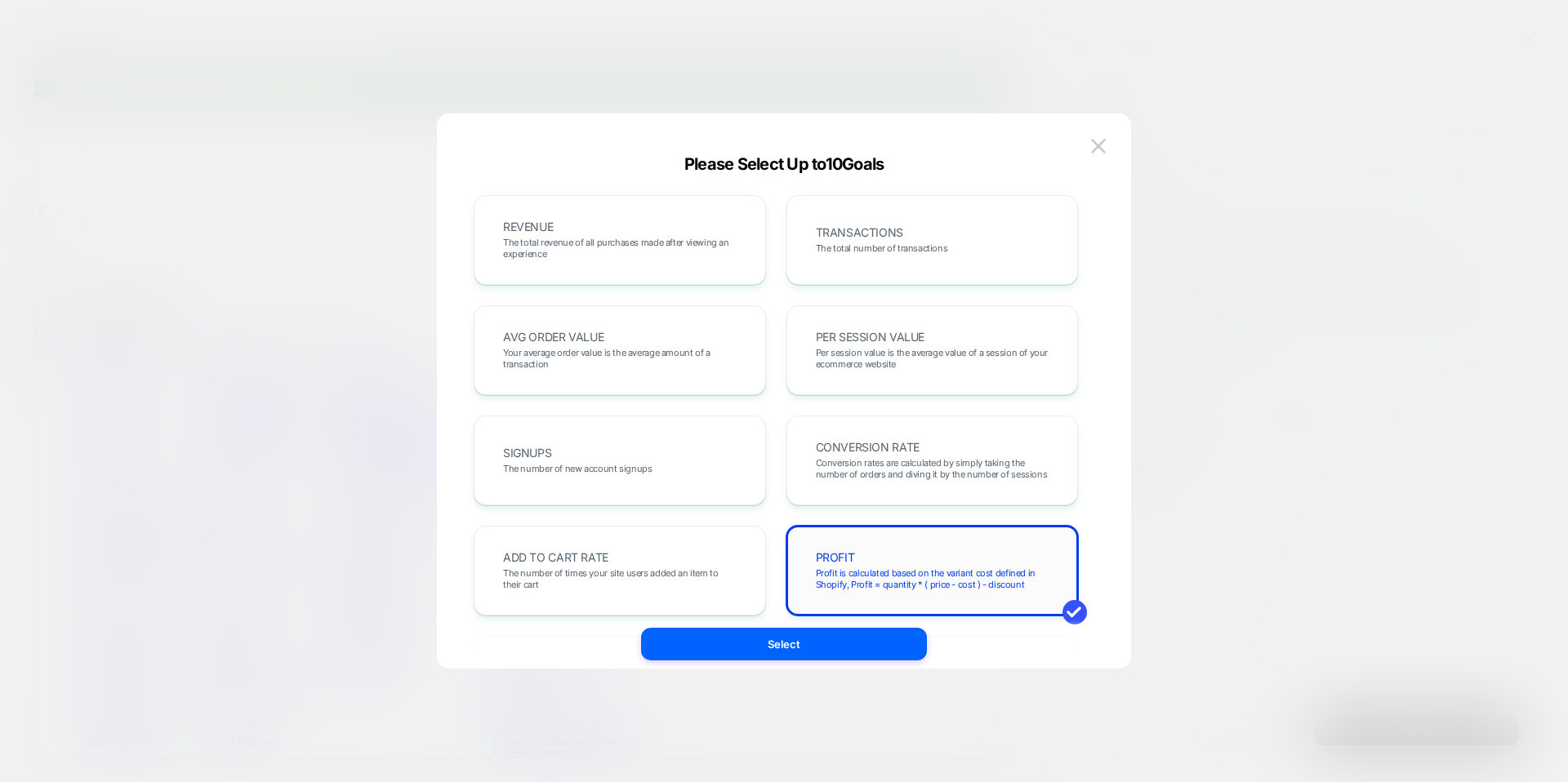
click at [940, 576] on span "Profit is calculated based on the variant cost defined in Shopify, Profit = qua…" at bounding box center [933, 578] width 234 height 23
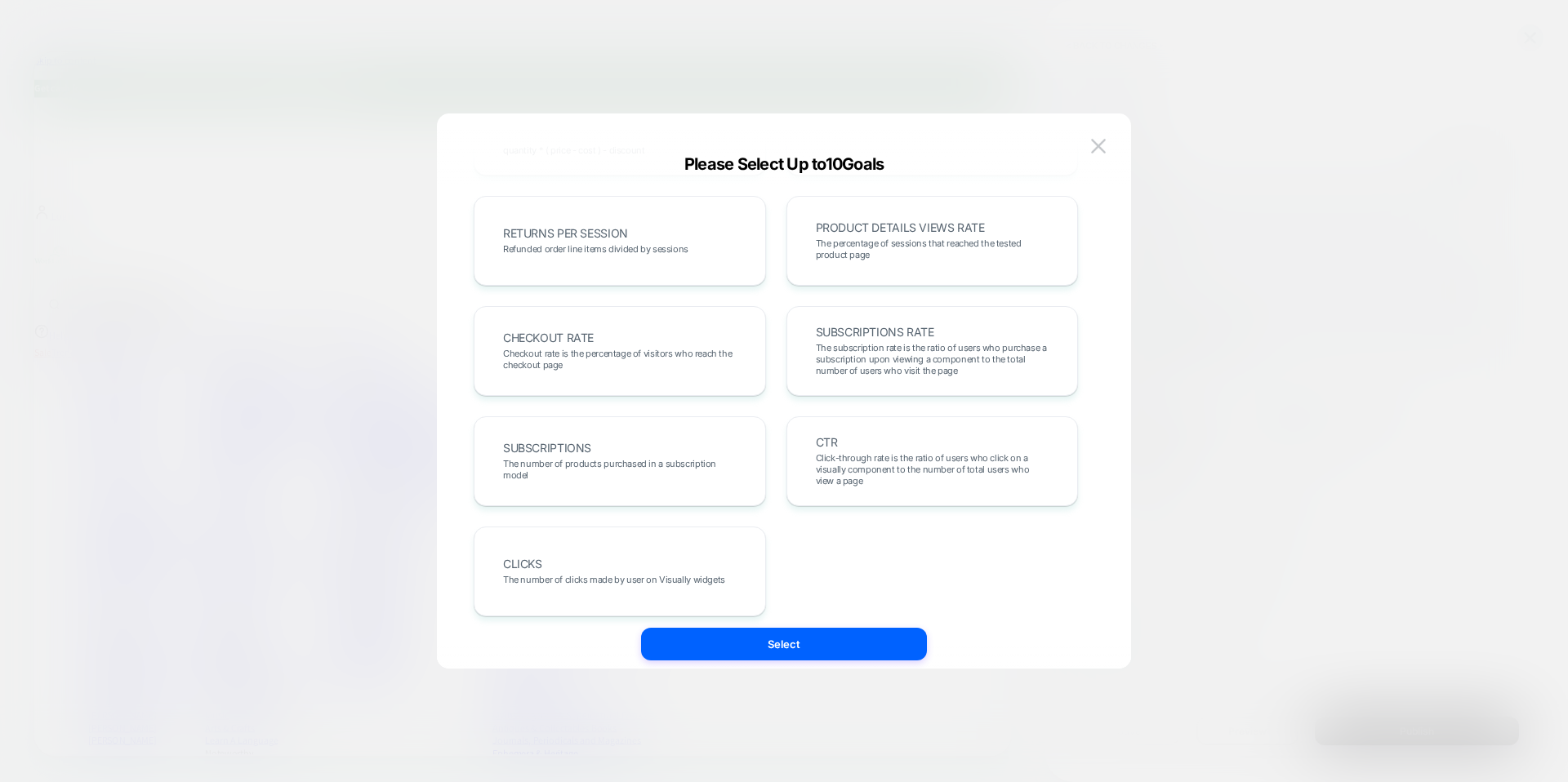
scroll to position [563, 0]
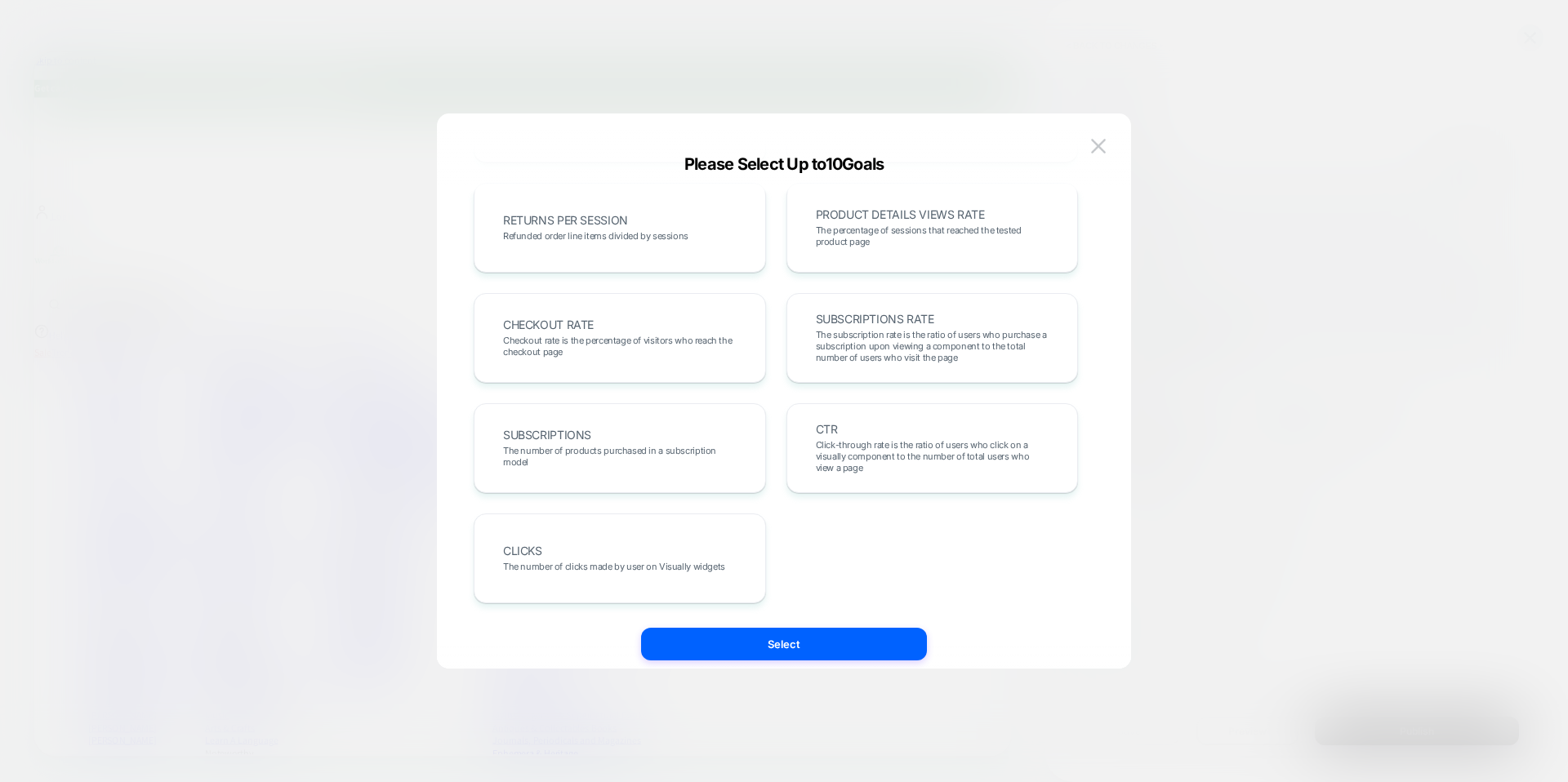
click at [848, 473] on span "Click-through rate is the ratio of users who click on a visually component to t…" at bounding box center [933, 456] width 234 height 34
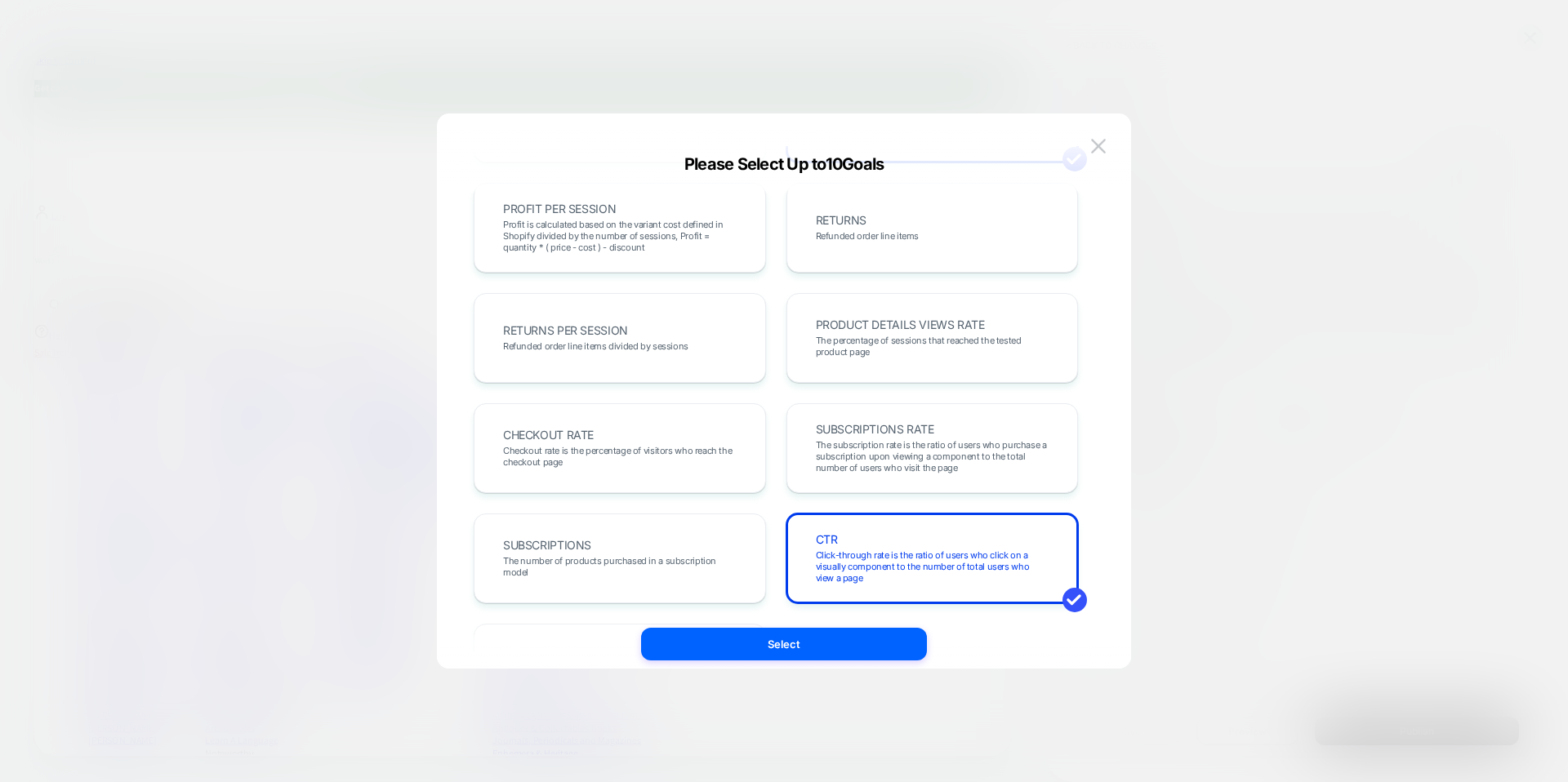
scroll to position [0, 0]
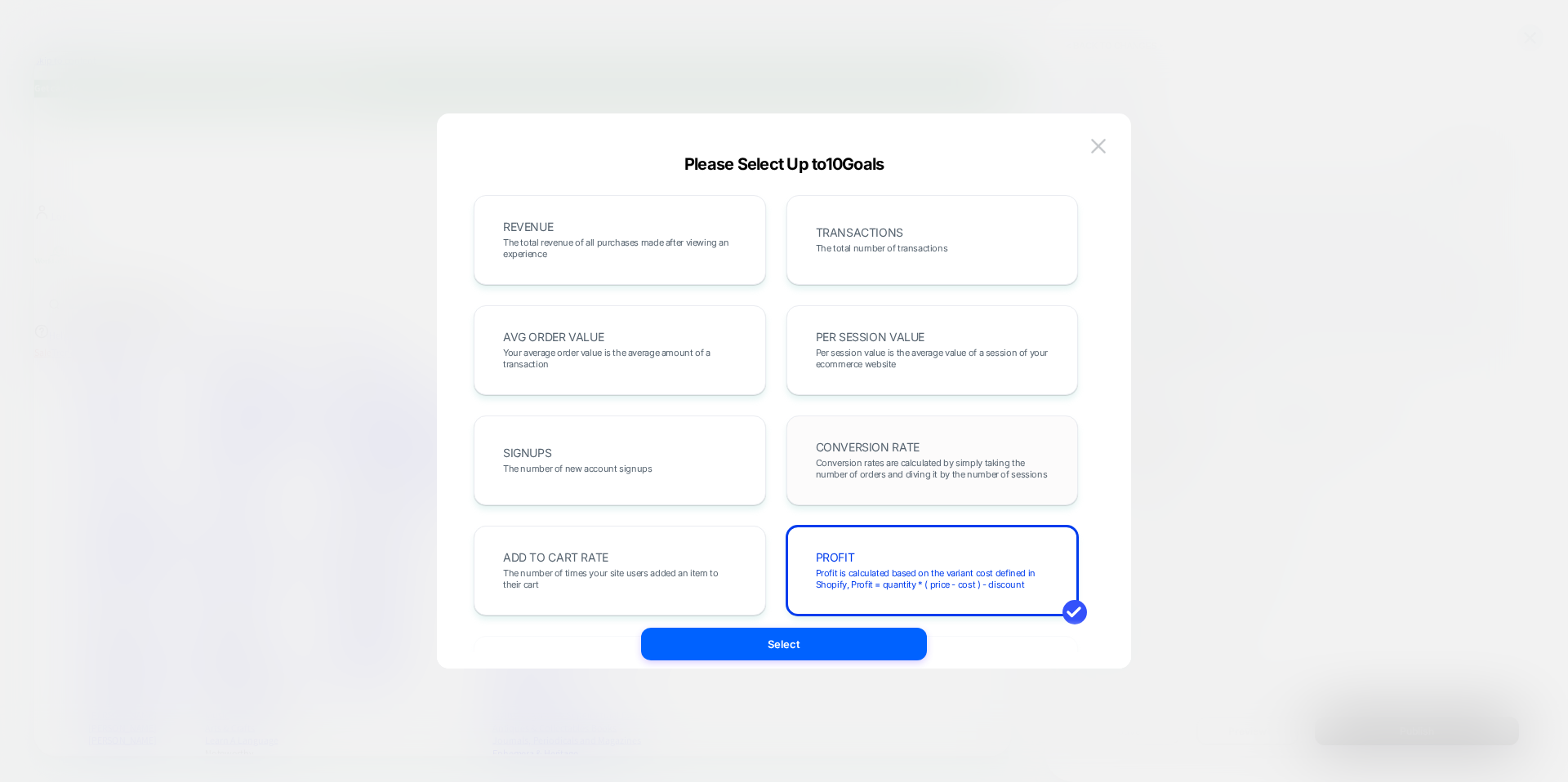
click at [867, 454] on div "CONVERSION RATE Conversion rates are calculated by simply taking the number of …" at bounding box center [933, 460] width 258 height 55
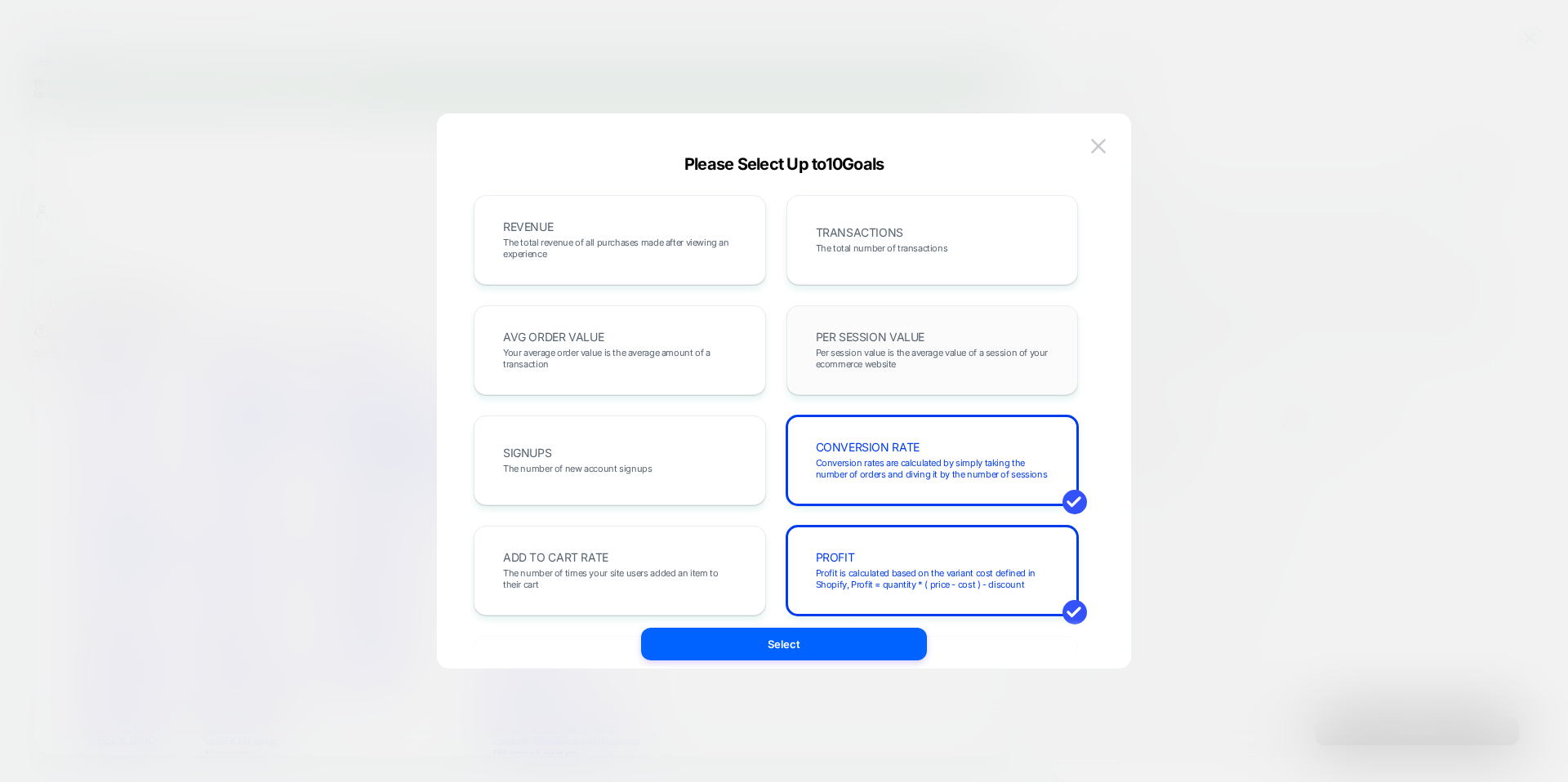
click at [875, 360] on span "Per session value is the average value of a session of your ecommerce website" at bounding box center [933, 358] width 234 height 23
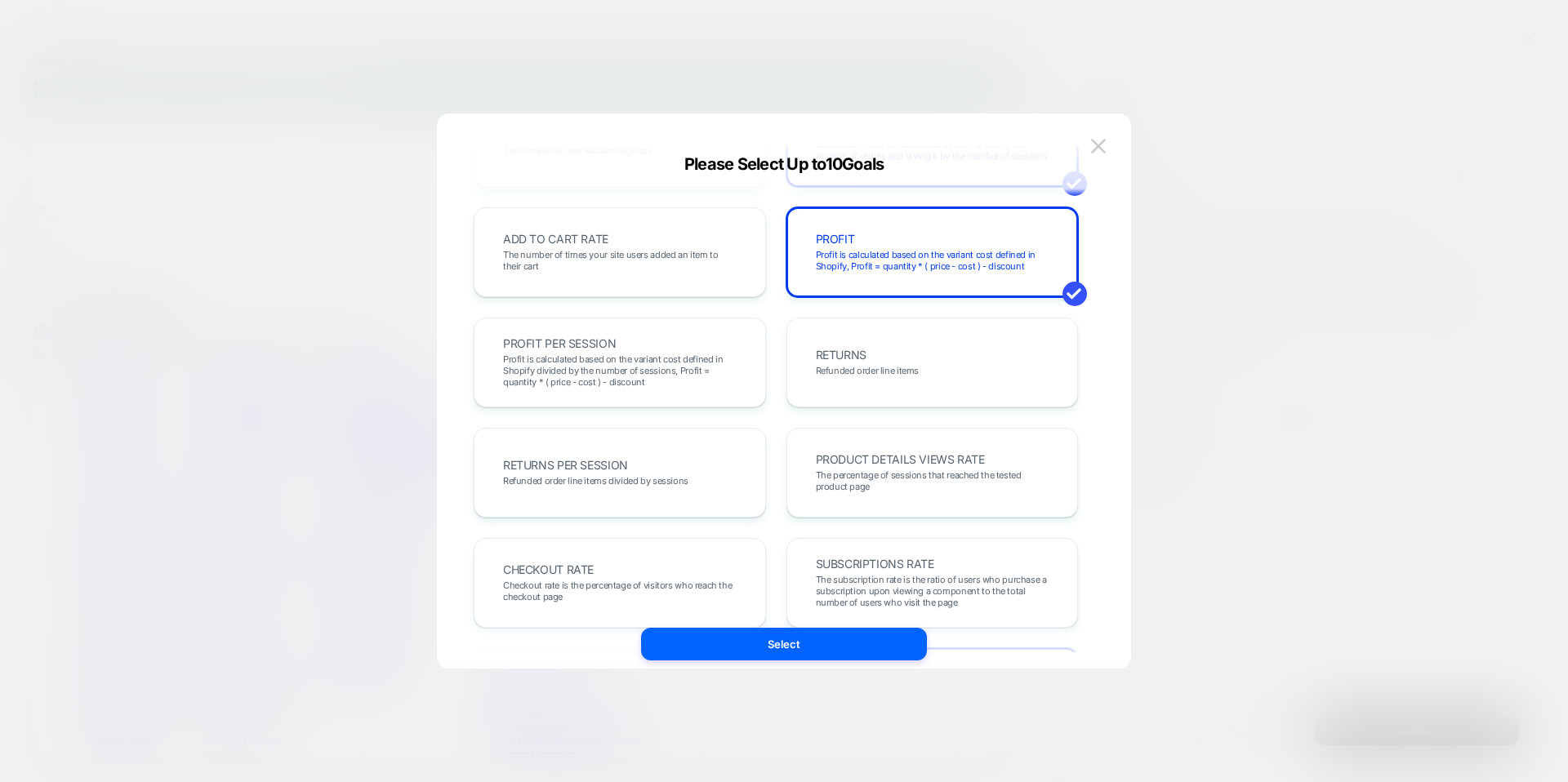
scroll to position [312, 0]
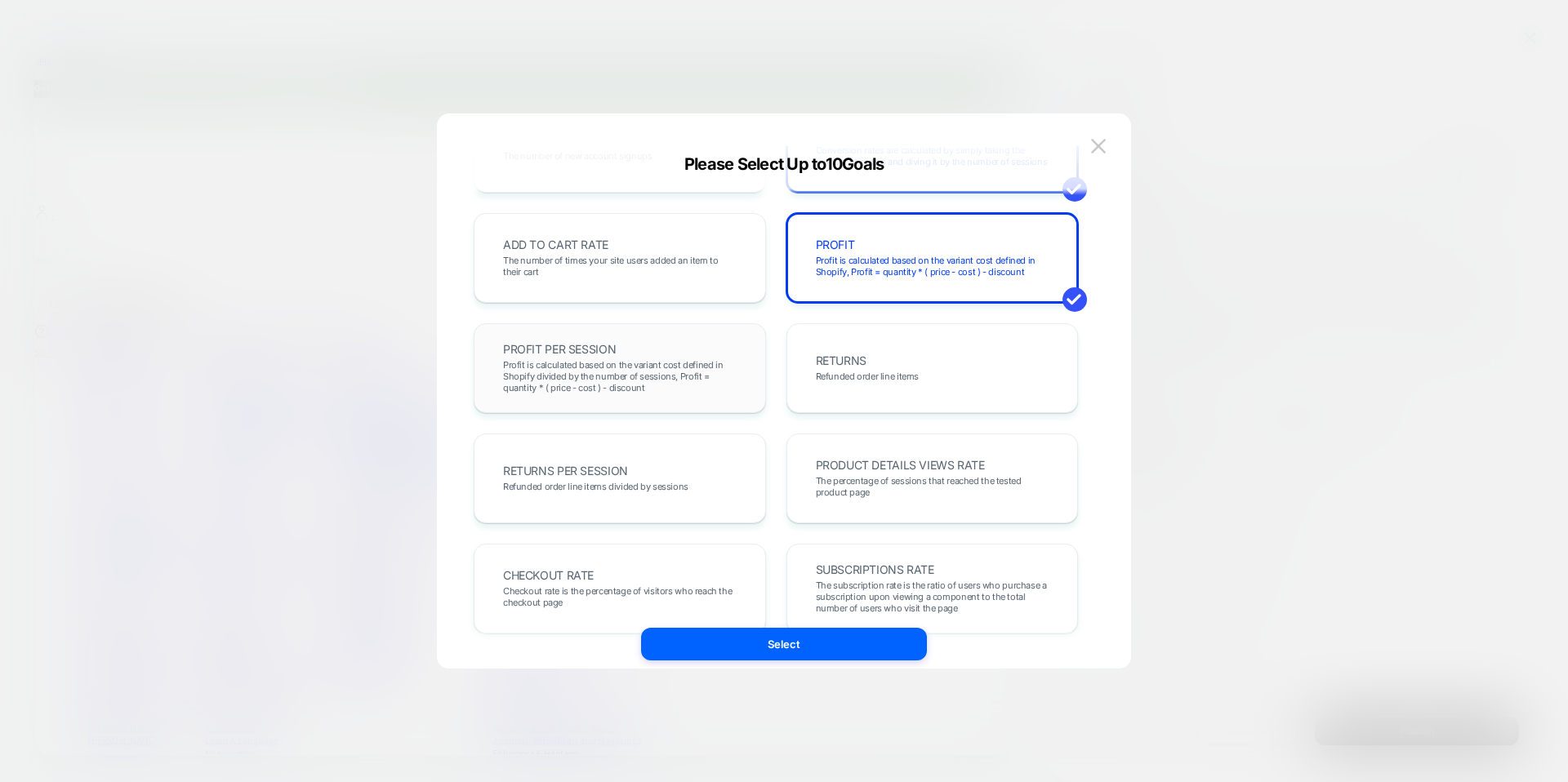
click at [685, 347] on div "PROFIT PER SESSION Profit is calculated based on the variant cost defined in Sh…" at bounding box center [619, 368] width 258 height 55
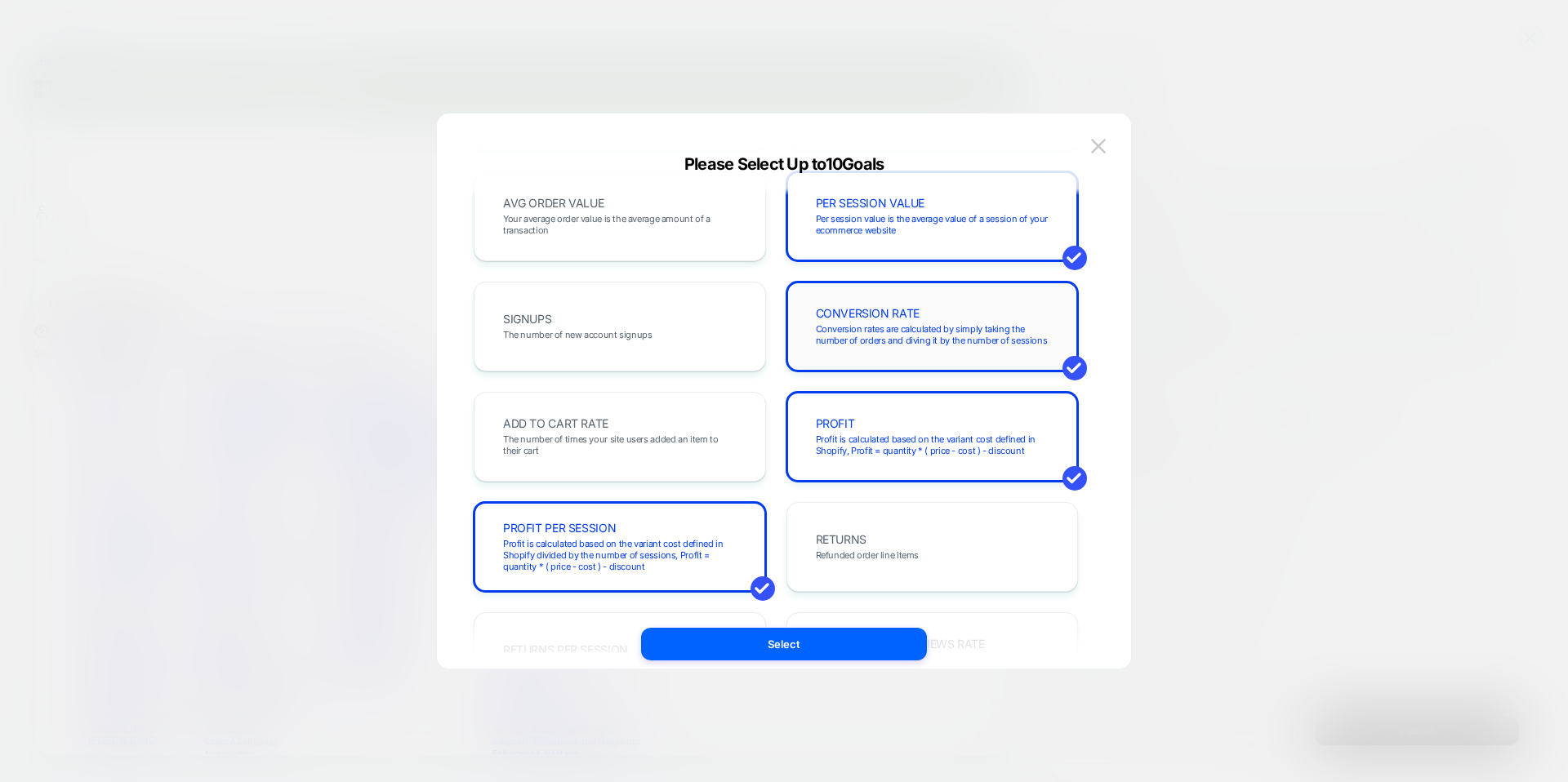
scroll to position [123, 0]
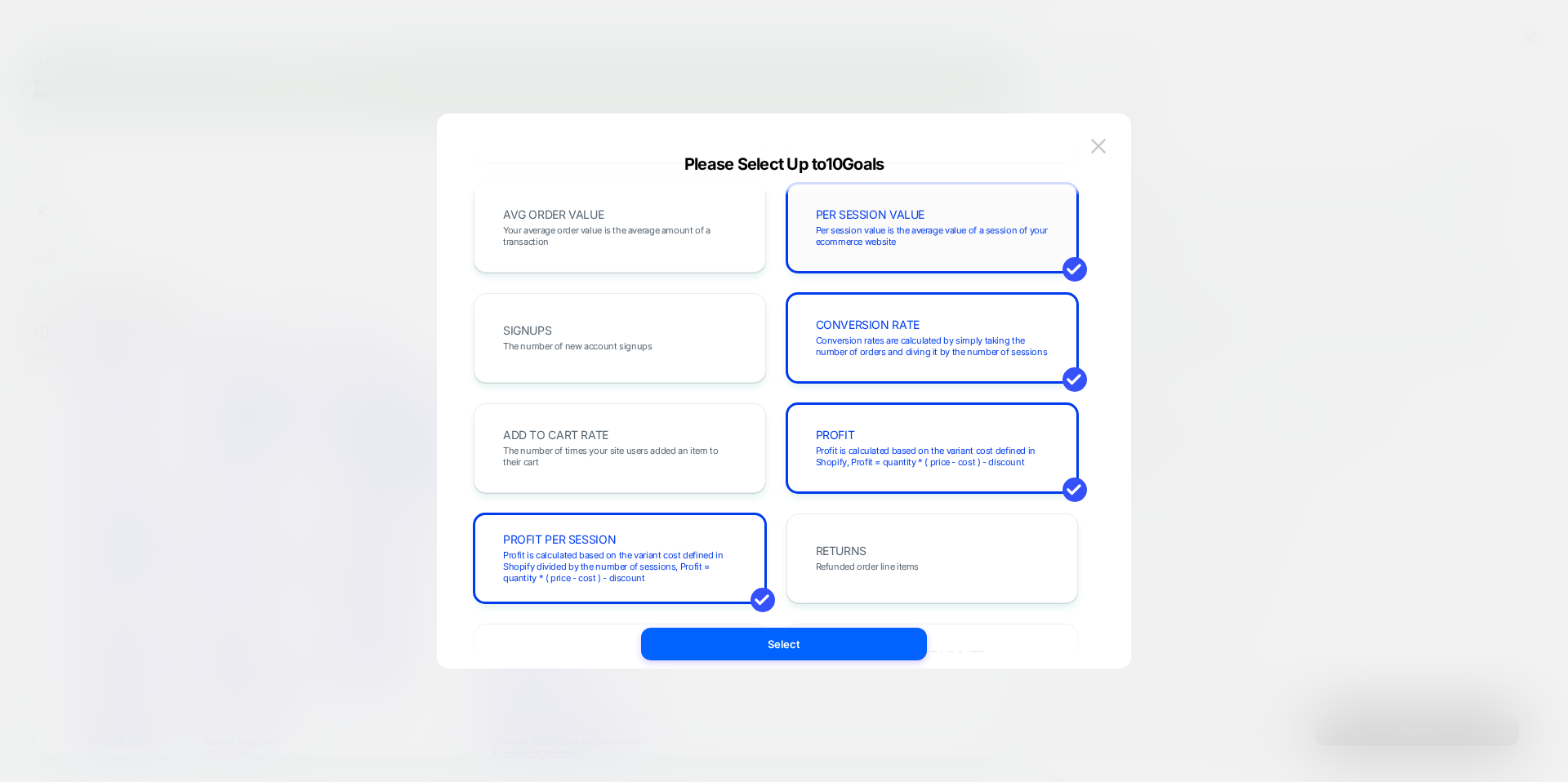
click at [948, 226] on span "Per session value is the average value of a session of your ecommerce website" at bounding box center [933, 236] width 234 height 23
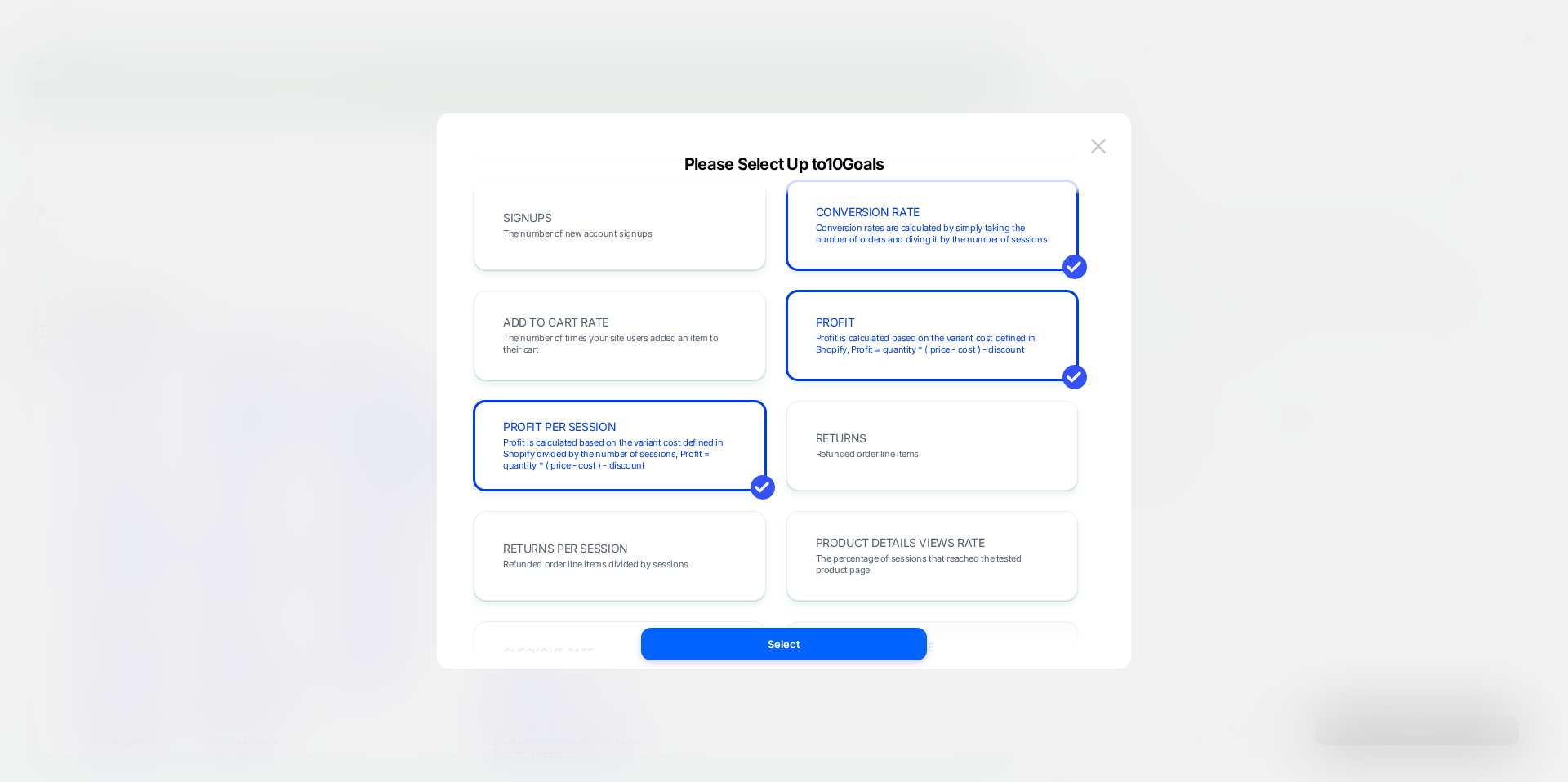
scroll to position [226, 0]
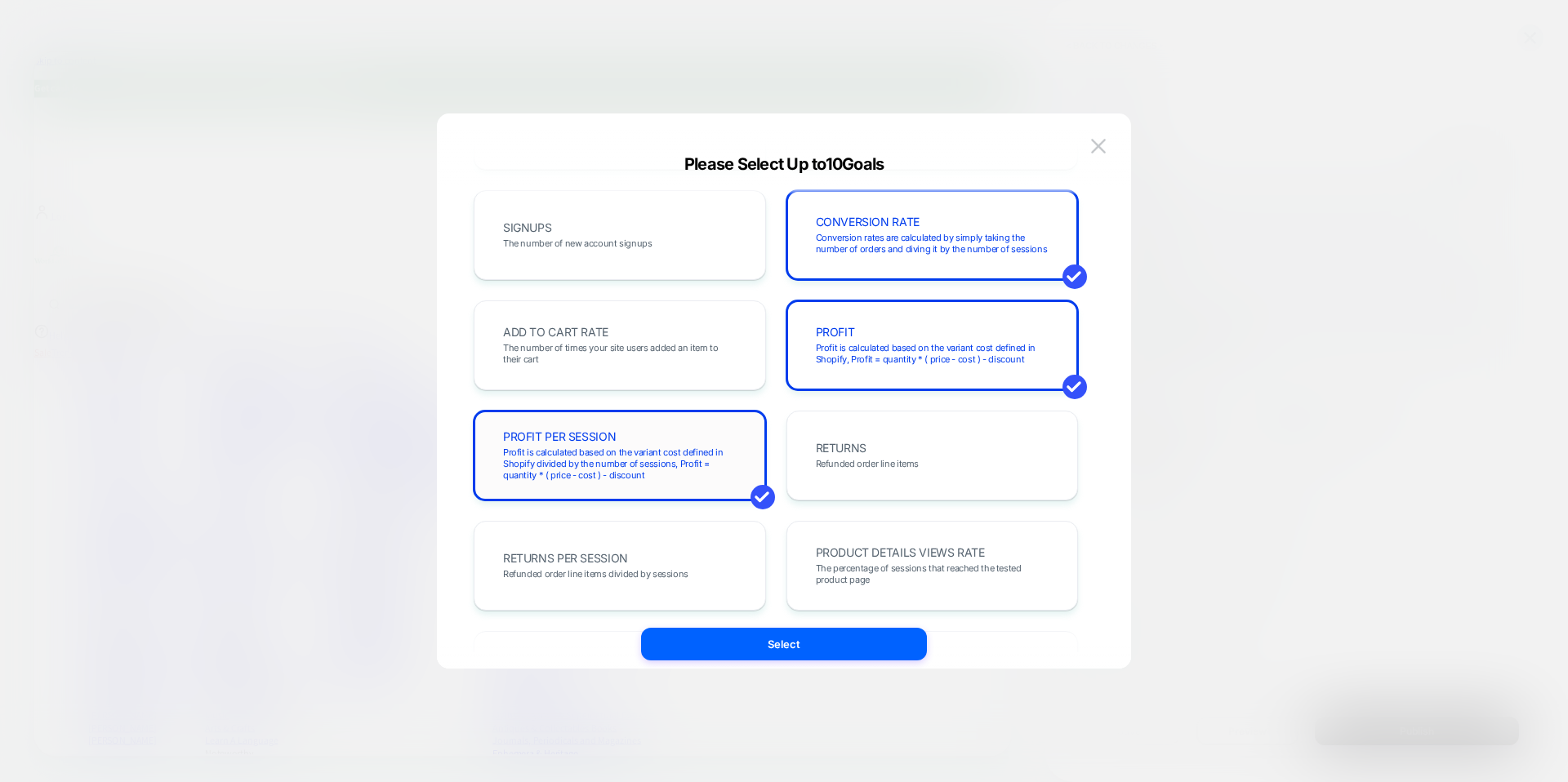
click at [702, 439] on div "PROFIT PER SESSION Profit is calculated based on the variant cost defined in Sh…" at bounding box center [619, 455] width 258 height 55
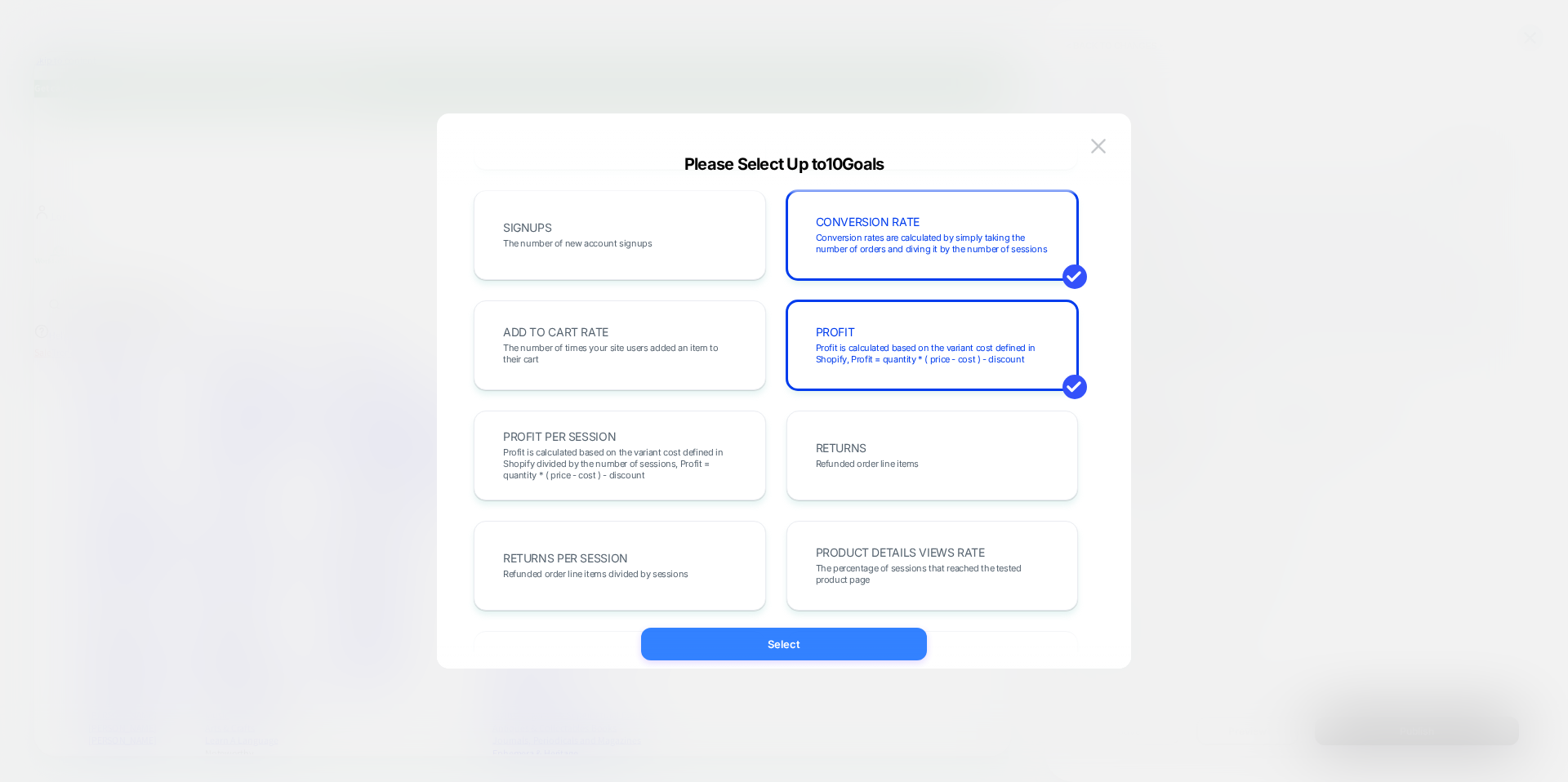
click at [768, 639] on button "Select" at bounding box center [784, 644] width 286 height 33
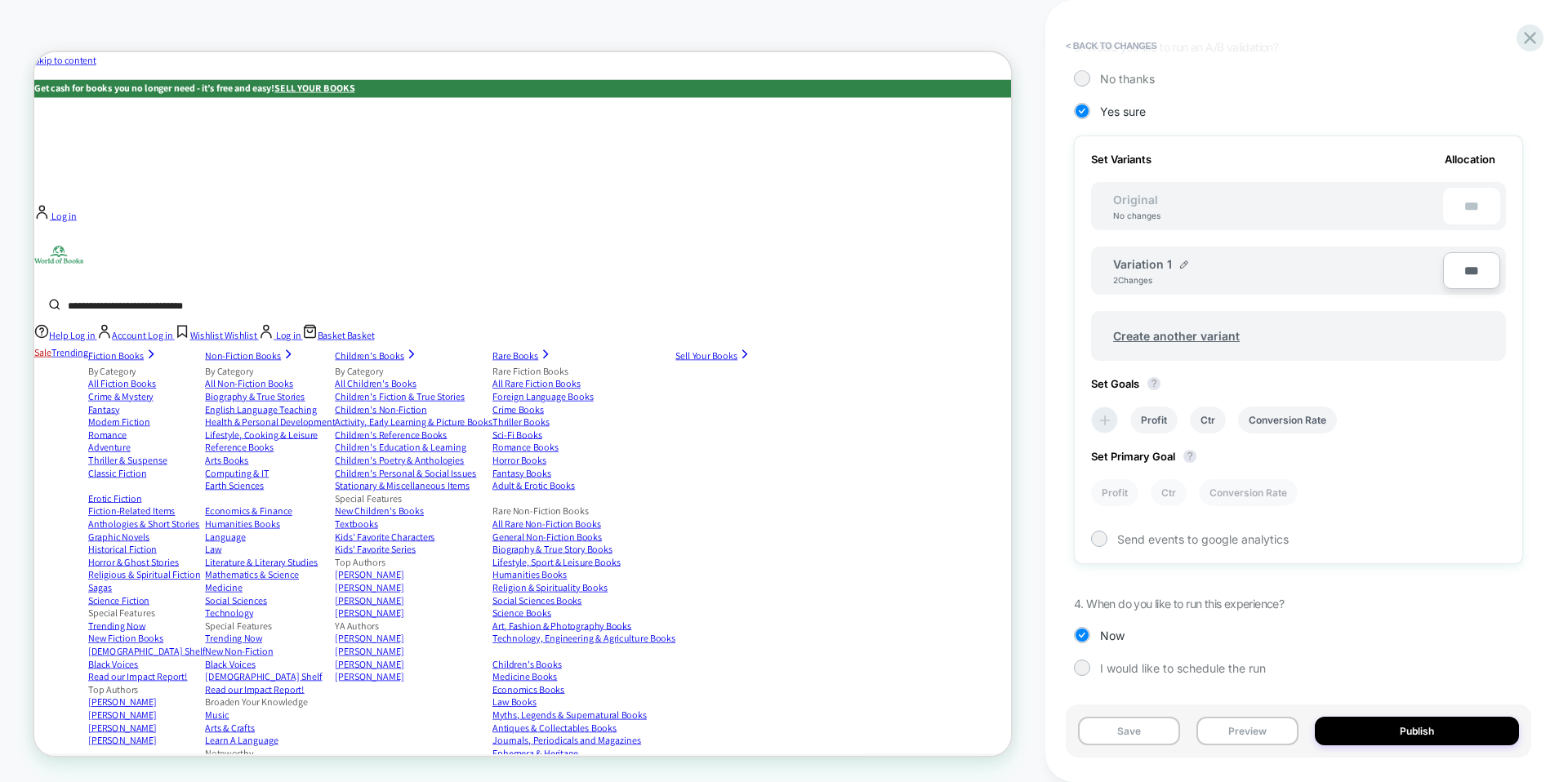
click at [1108, 414] on icon at bounding box center [1106, 421] width 17 height 17
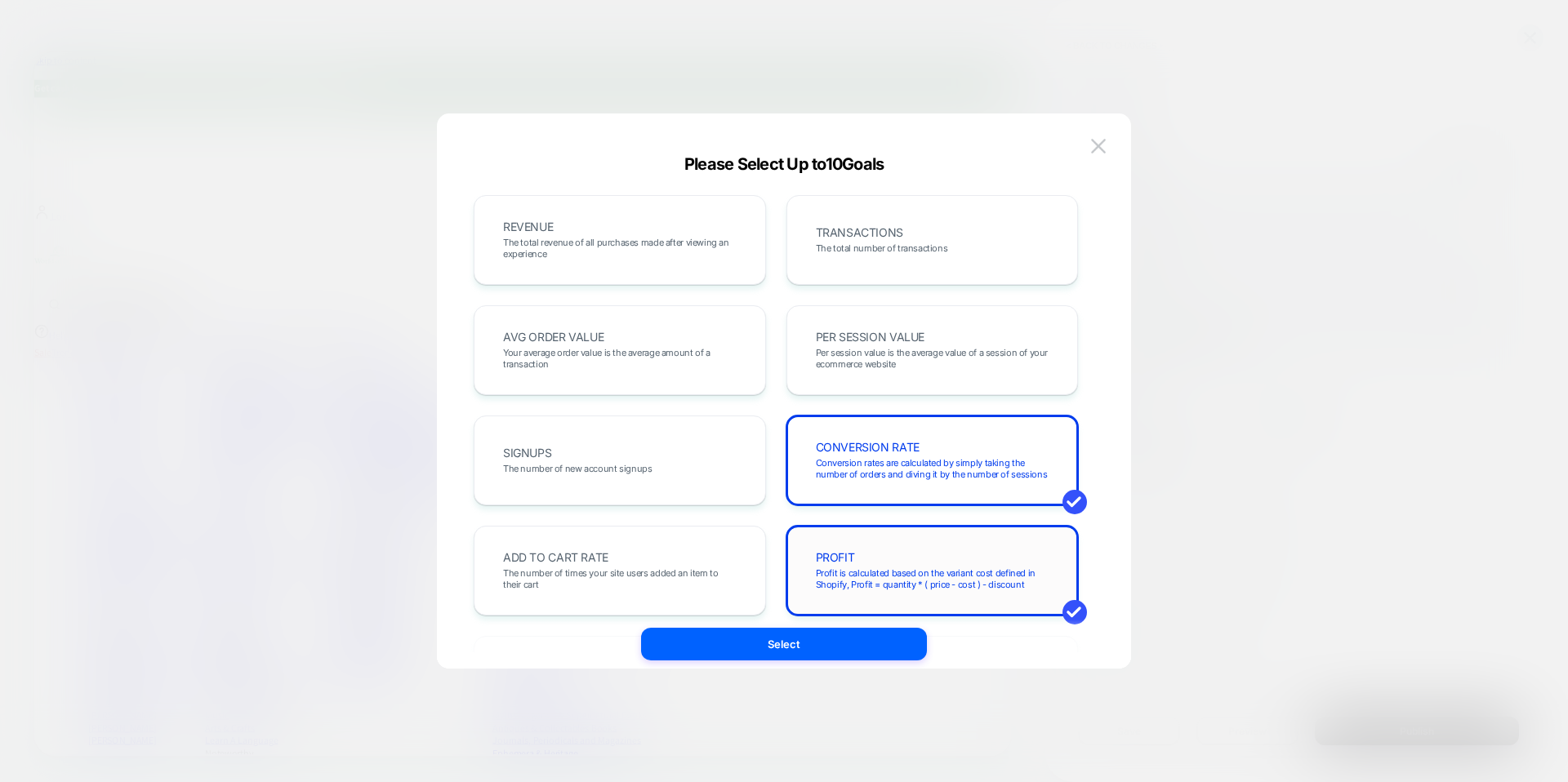
click at [919, 546] on div "PROFIT Profit is calculated based on the variant cost defined in Shopify, Profi…" at bounding box center [933, 571] width 258 height 55
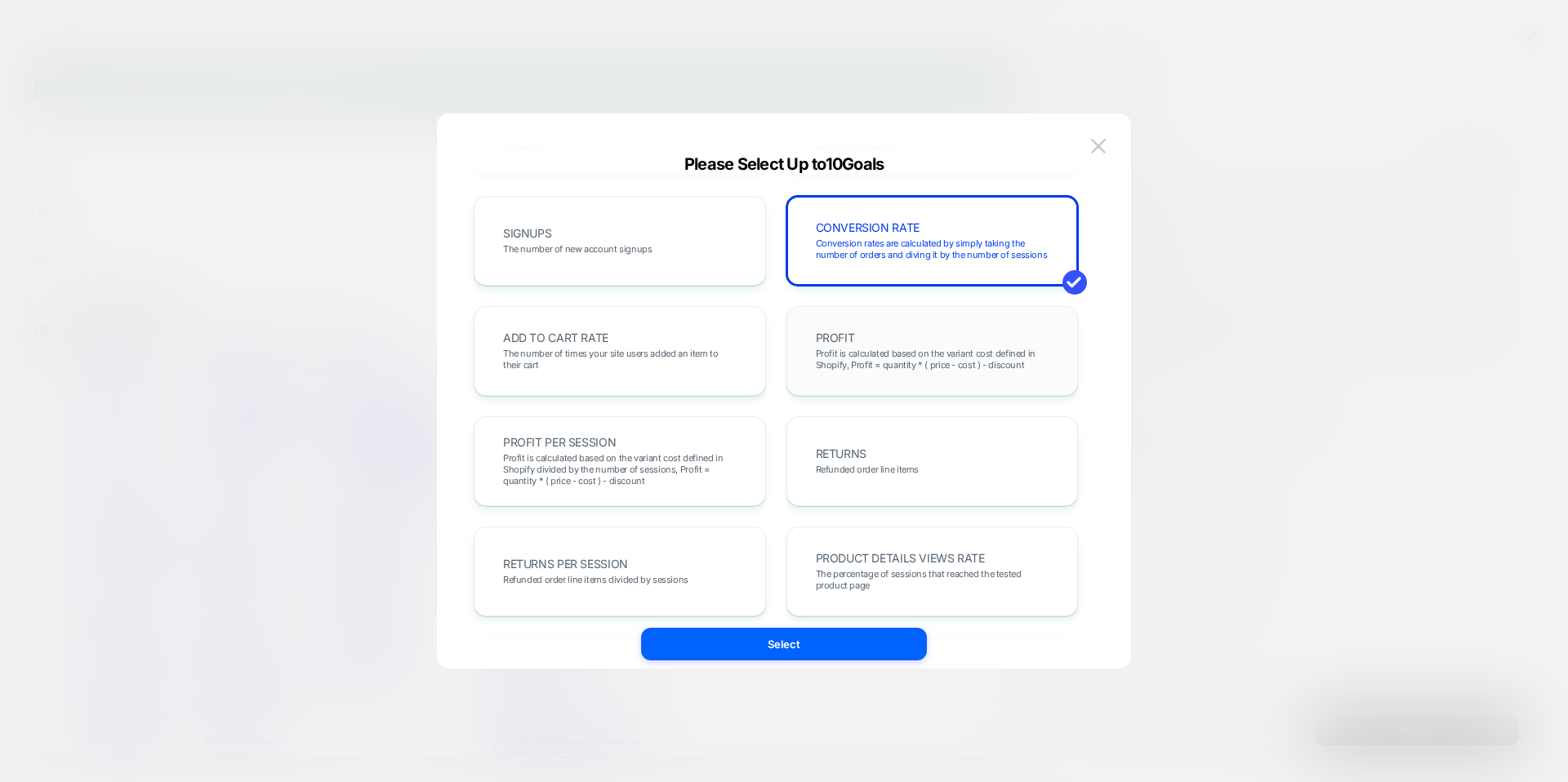
scroll to position [221, 0]
click at [956, 251] on span "Conversion rates are calculated by simply taking the number of orders and divin…" at bounding box center [933, 246] width 234 height 23
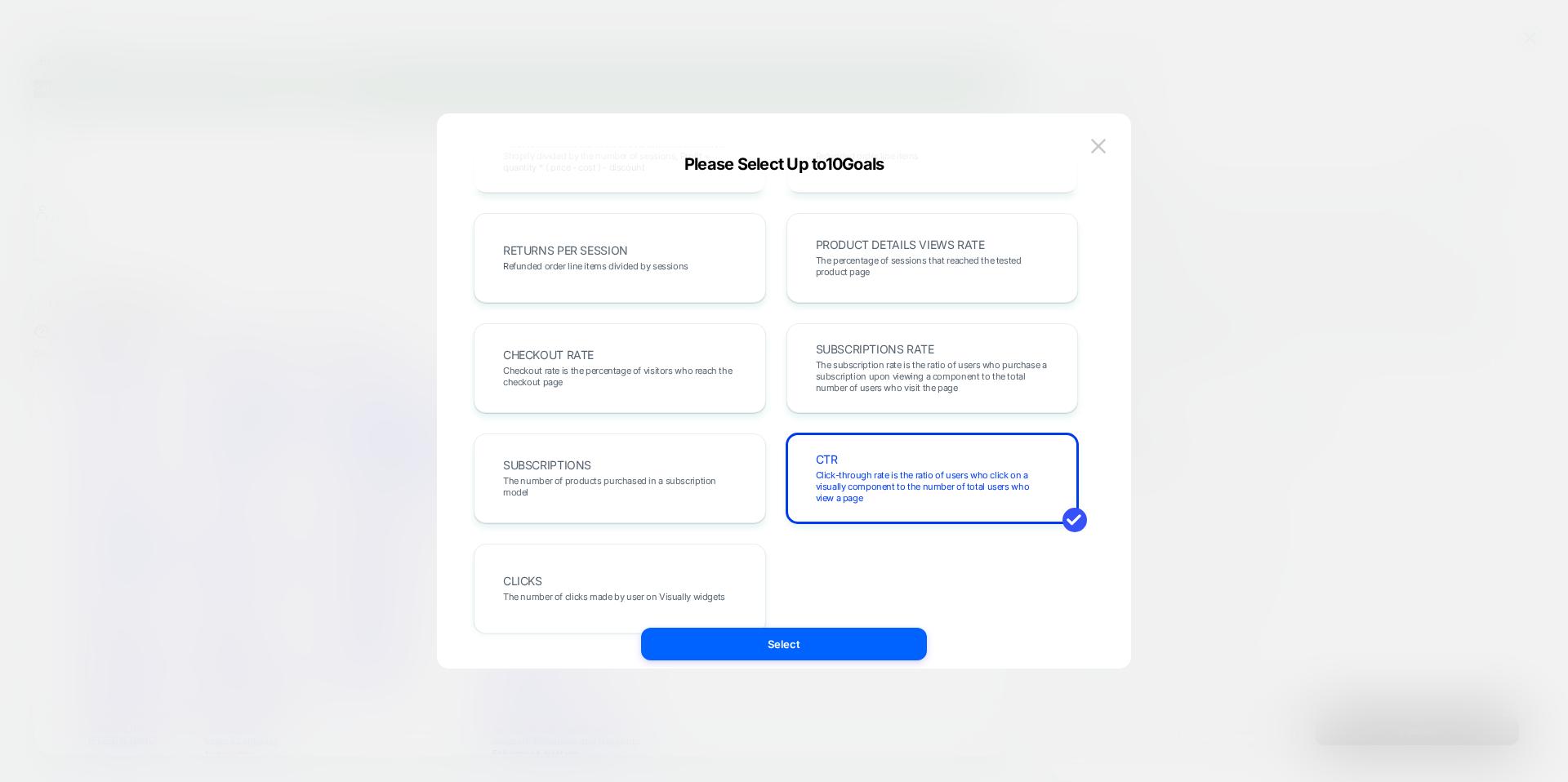
scroll to position [540, 0]
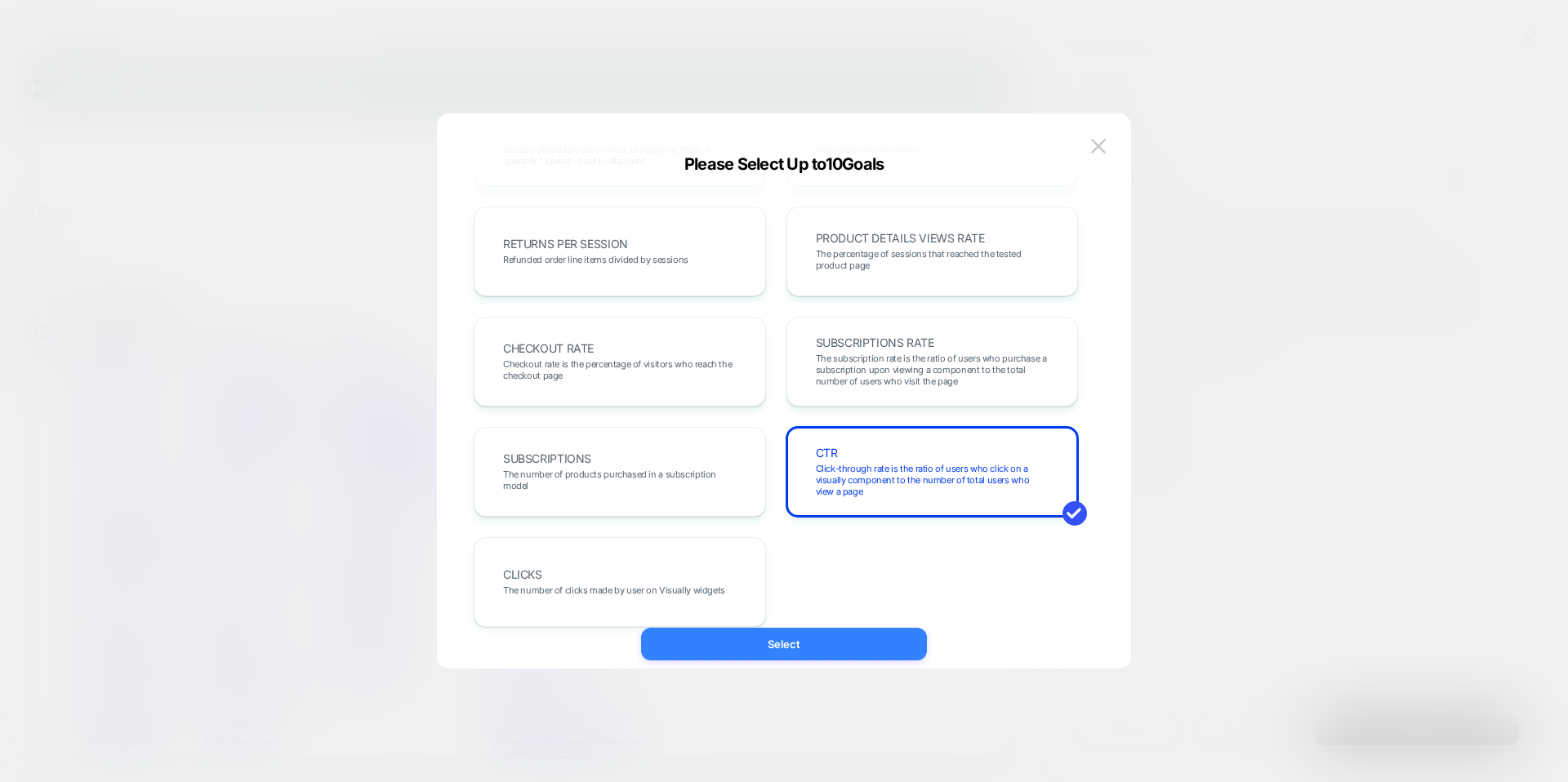
click at [815, 648] on button "Select" at bounding box center [784, 644] width 286 height 33
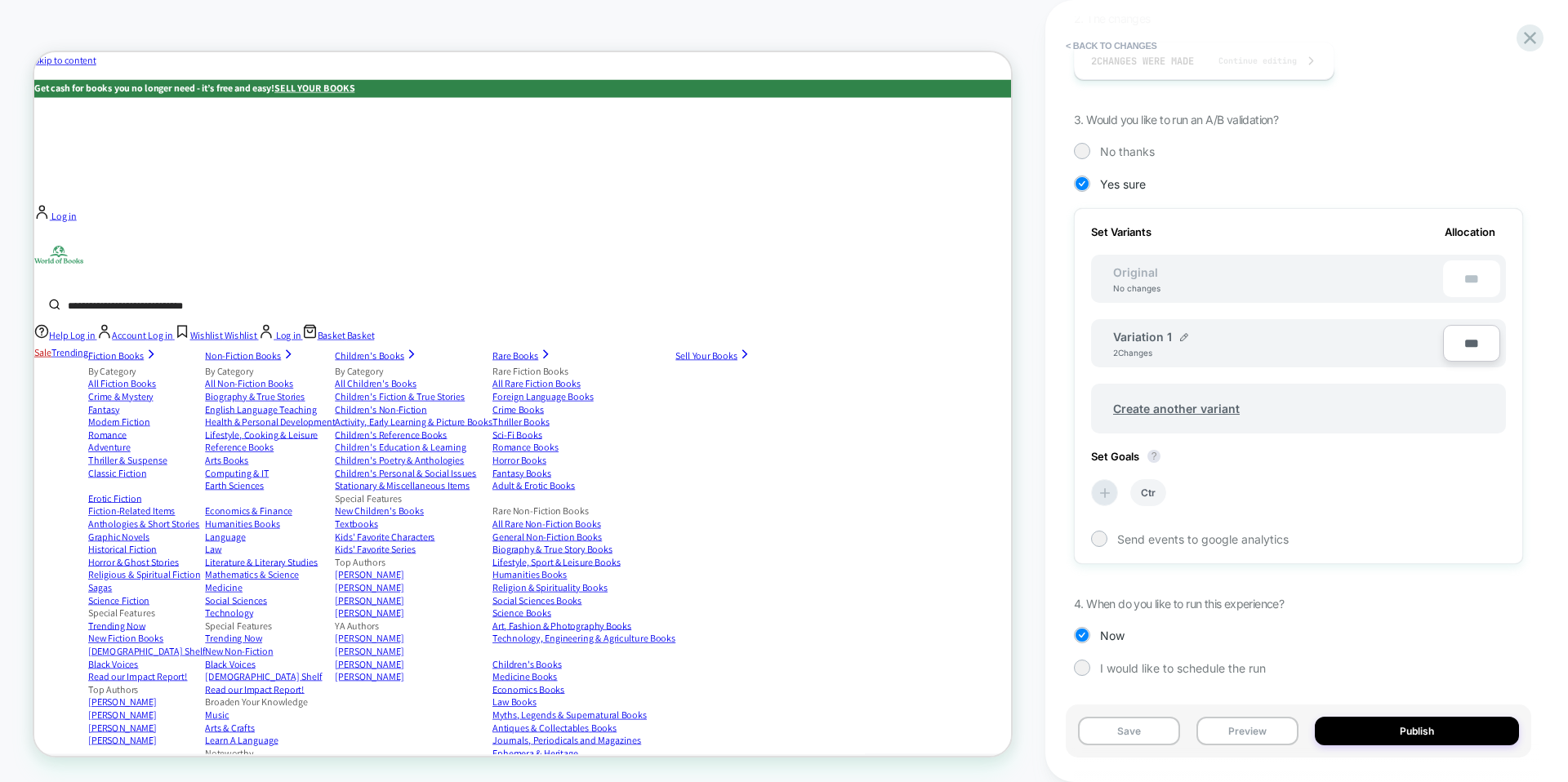
scroll to position [329, 0]
click at [1109, 495] on icon at bounding box center [1106, 495] width 17 height 17
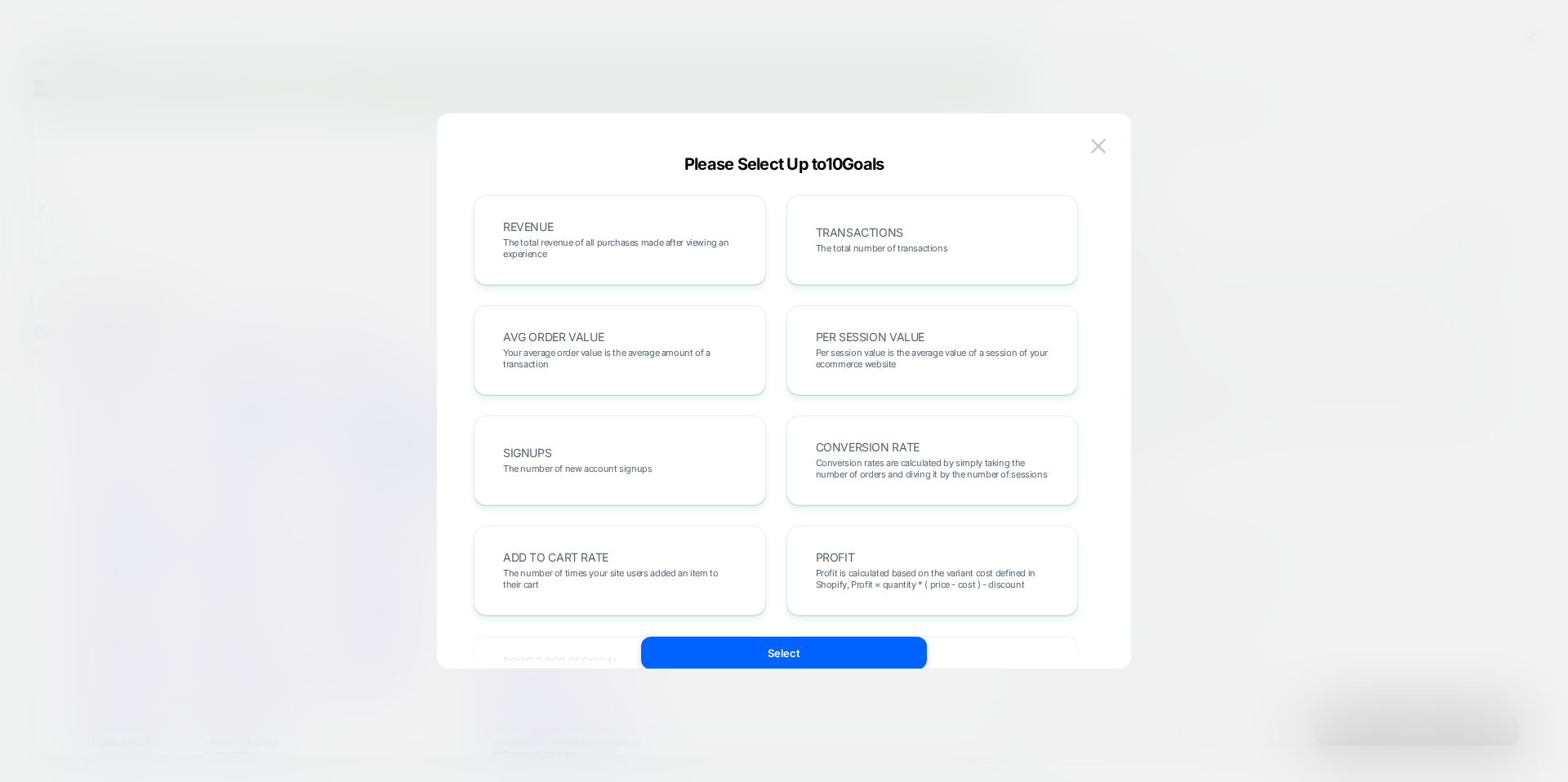
scroll to position [121, 0]
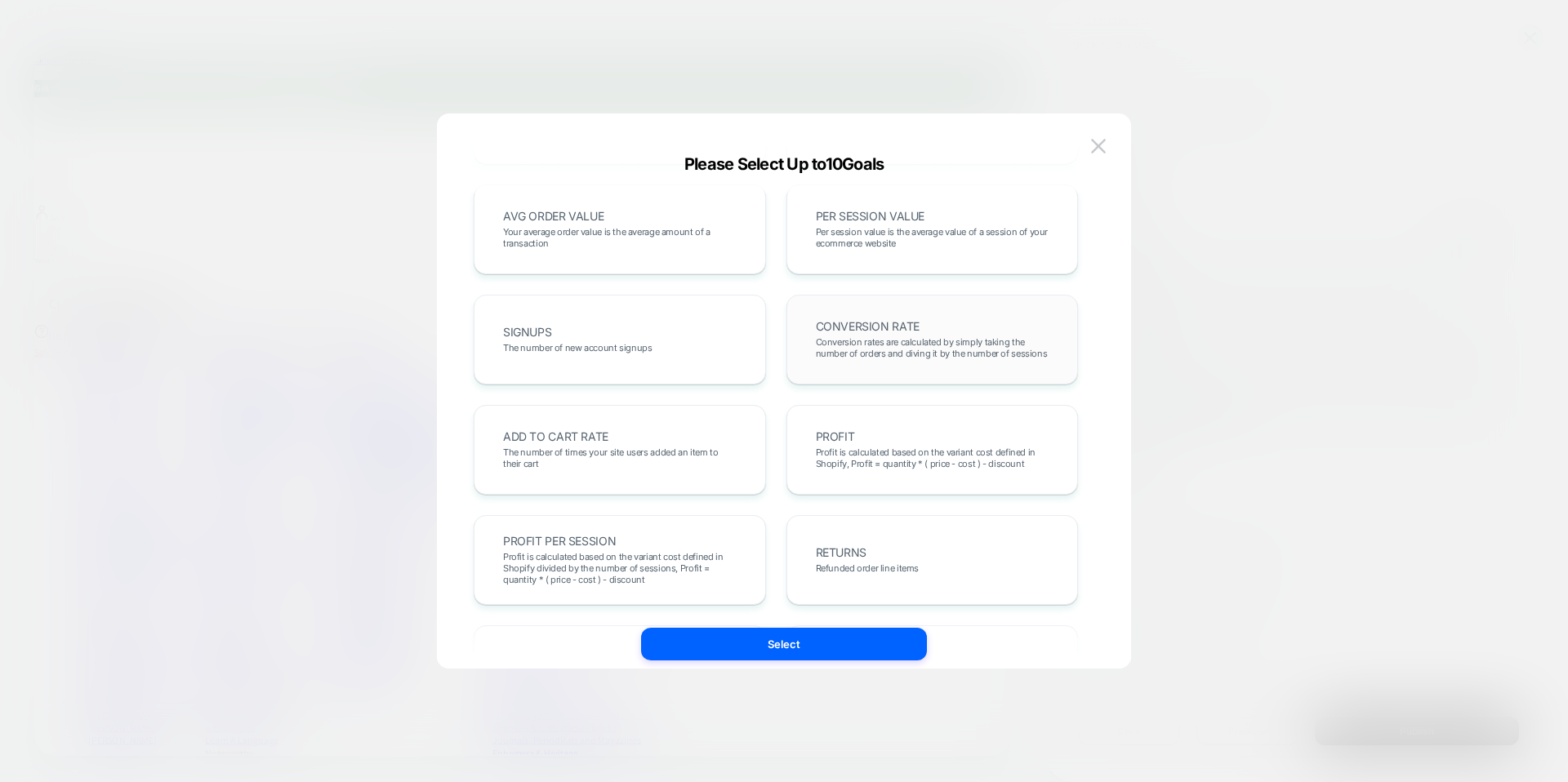
click at [879, 330] on span "CONVERSION RATE" at bounding box center [868, 327] width 104 height 12
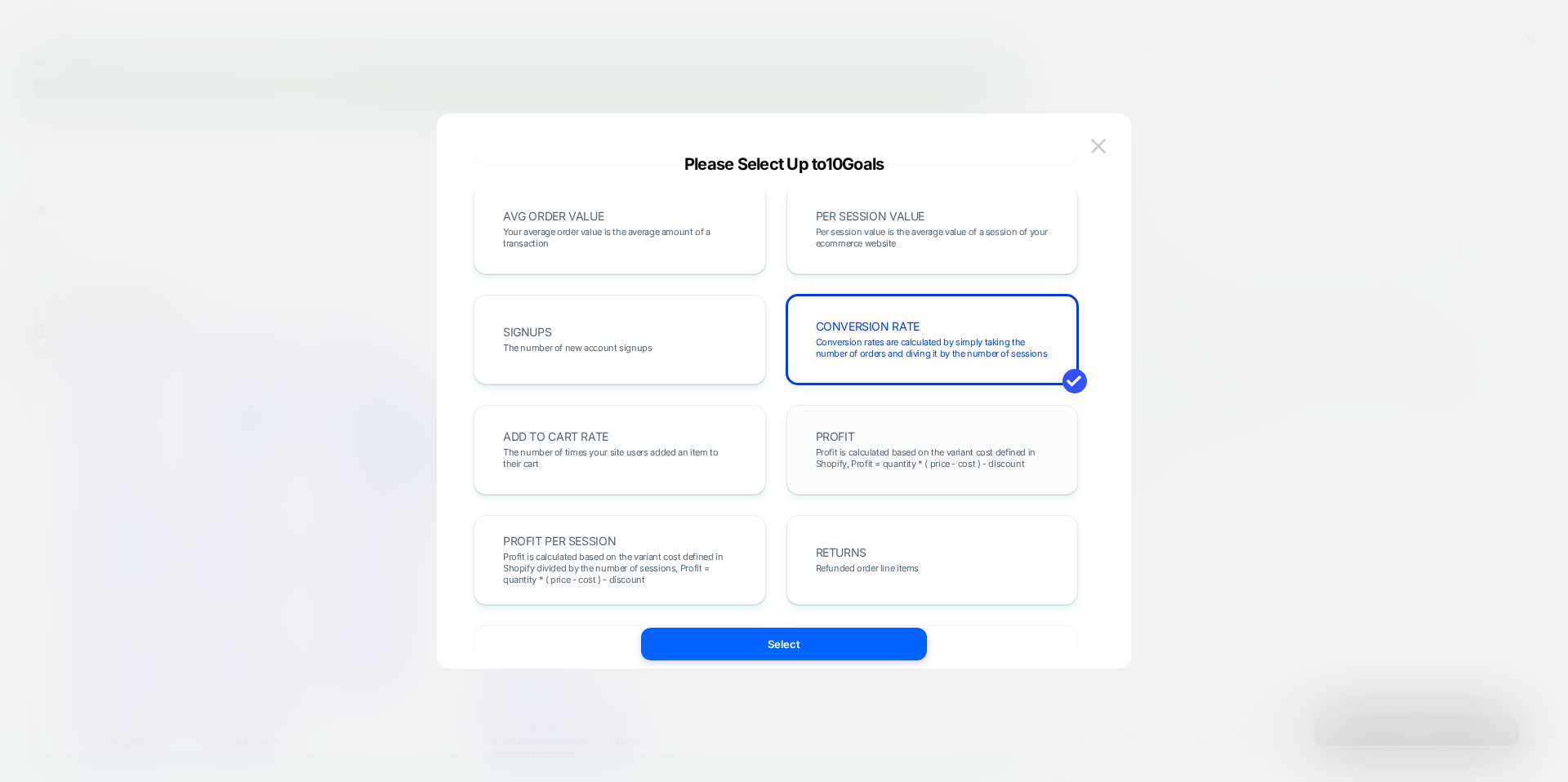
click at [829, 450] on span "Profit is calculated based on the variant cost defined in Shopify, Profit = qua…" at bounding box center [933, 458] width 234 height 23
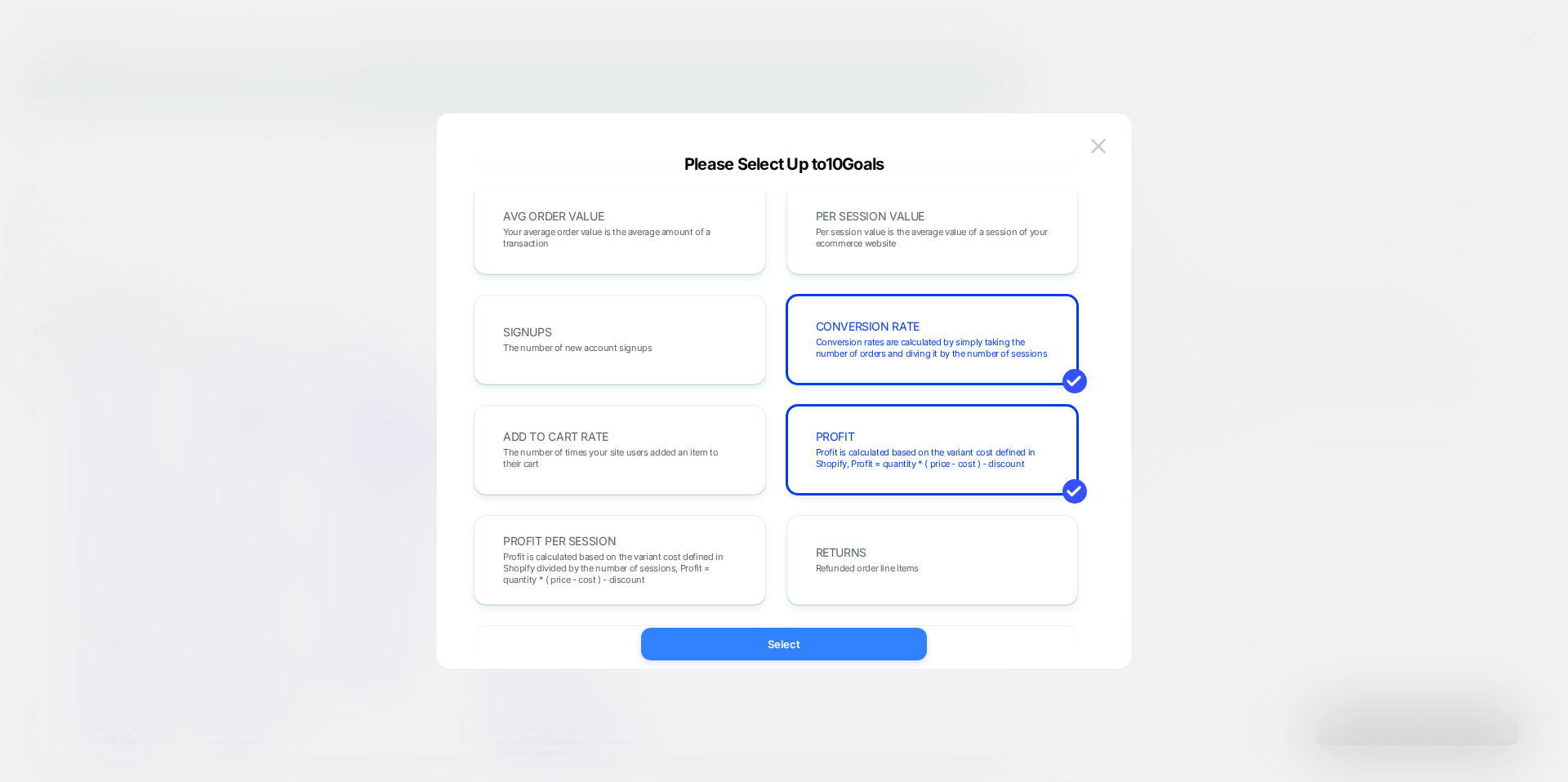
click at [796, 635] on button "Select" at bounding box center [784, 644] width 286 height 33
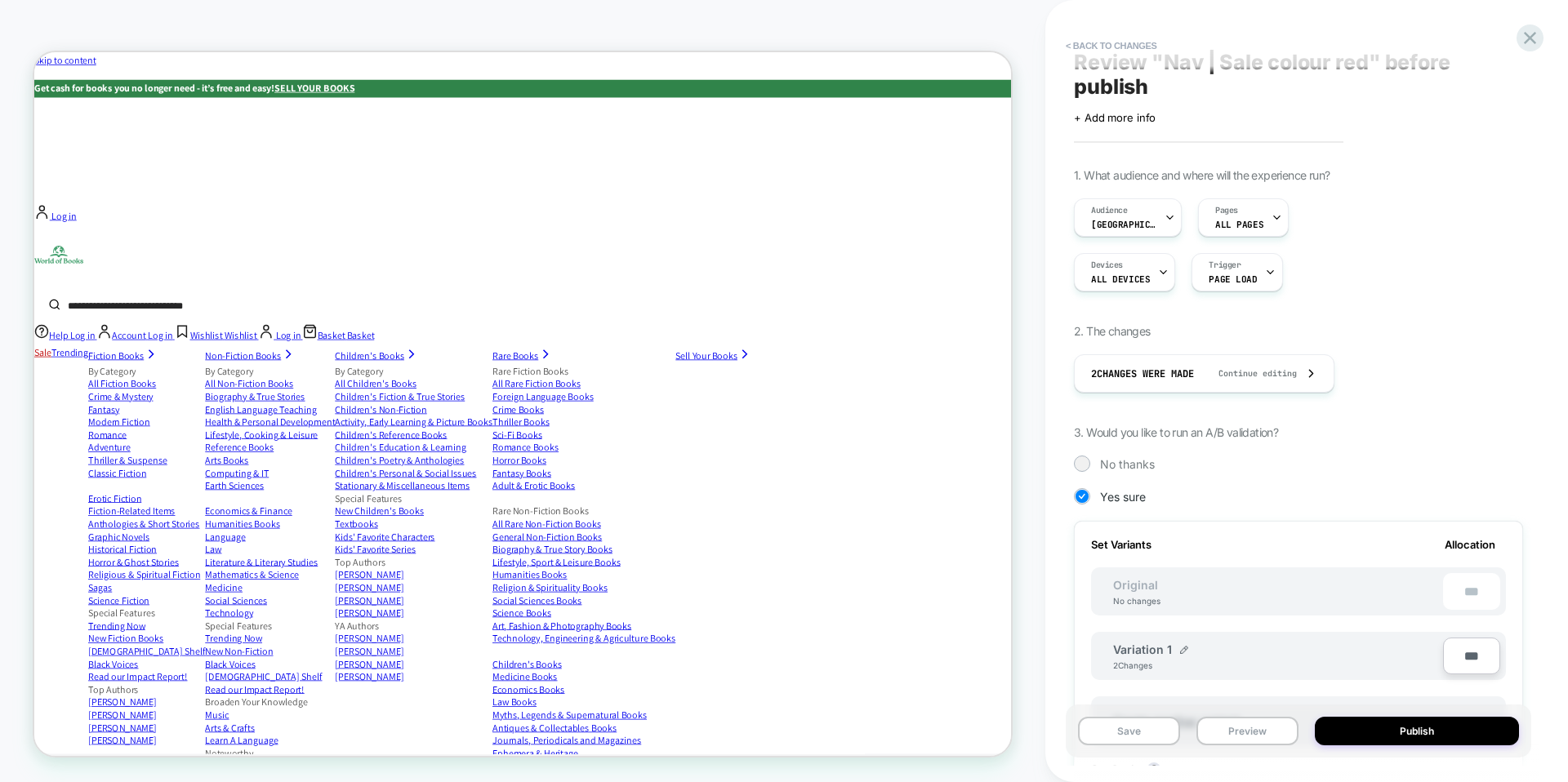
scroll to position [403, 0]
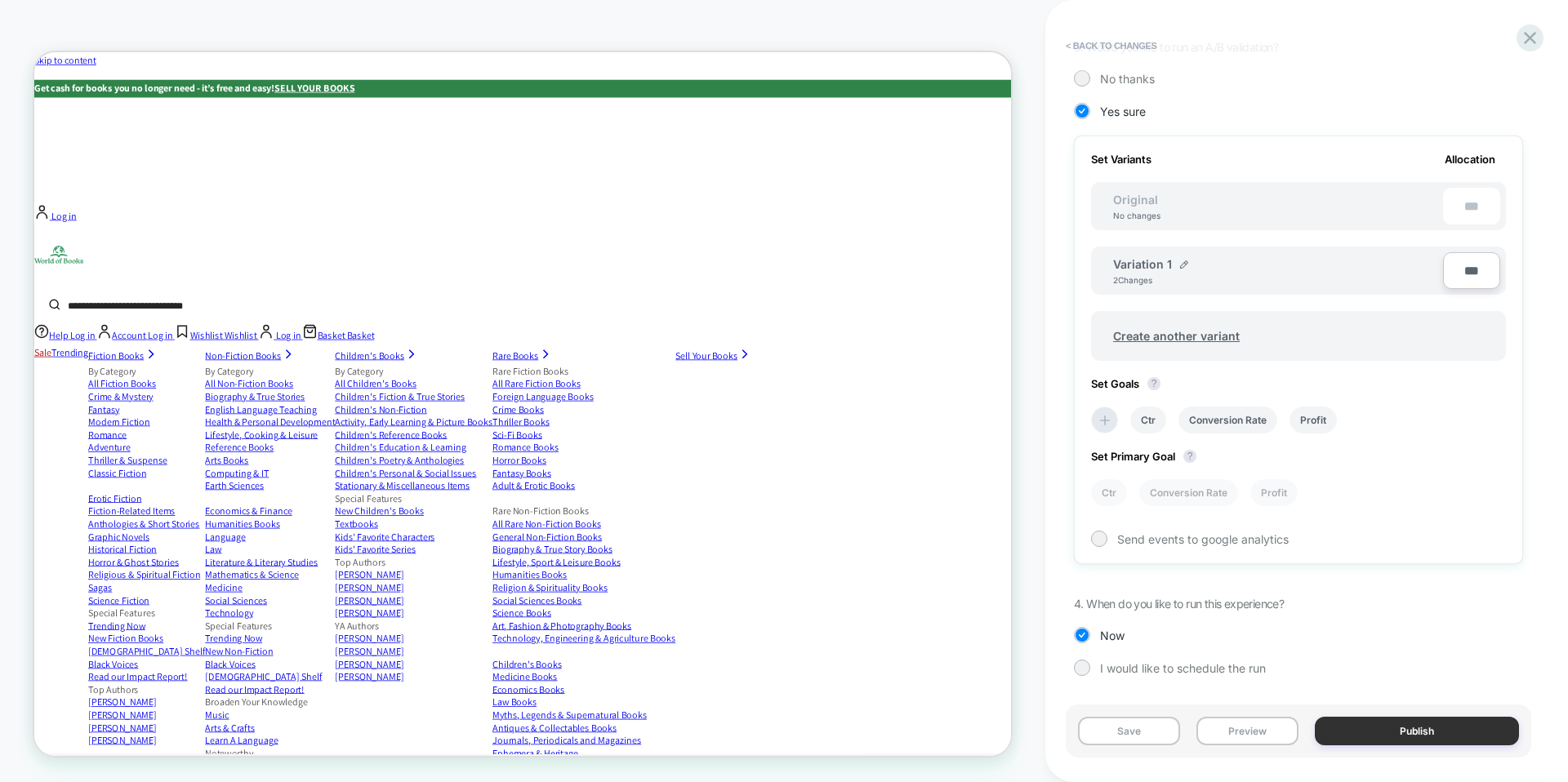
click at [1433, 744] on button "Publish" at bounding box center [1418, 731] width 204 height 28
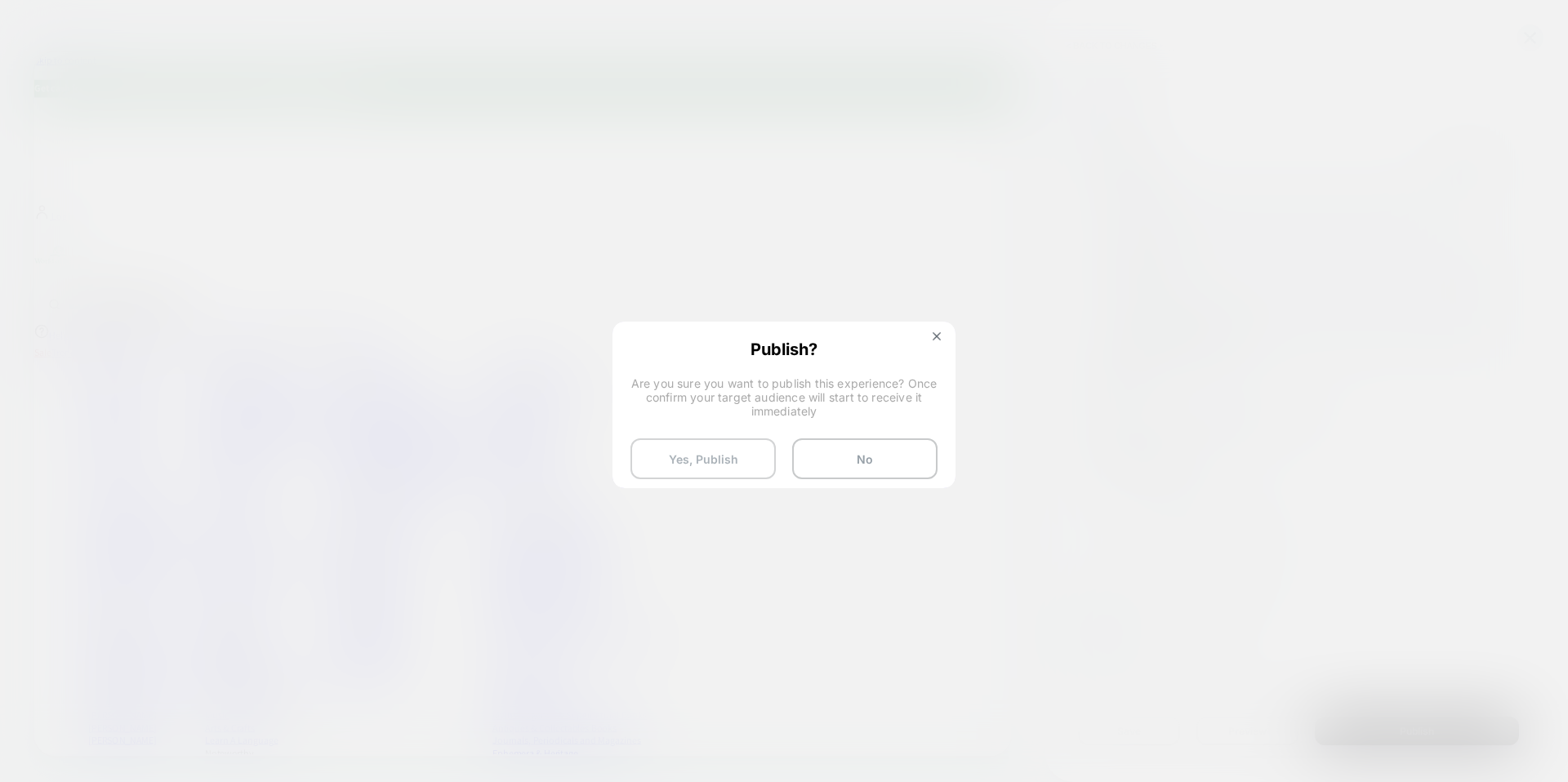
click at [717, 464] on button "Yes, Publish" at bounding box center [704, 459] width 145 height 41
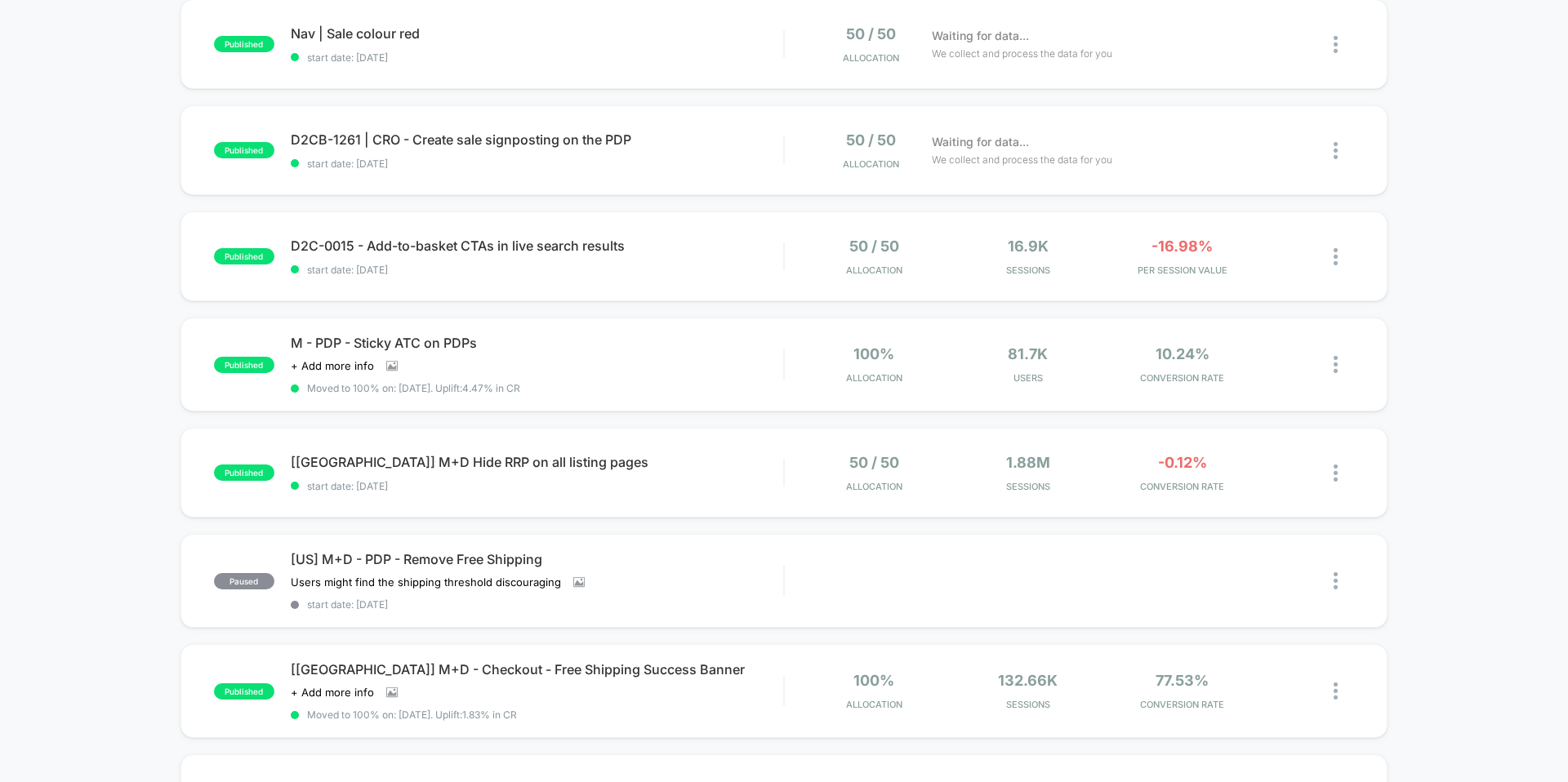
scroll to position [180, 0]
click at [1444, 206] on div "published Nav | Sale colour red start date: 03/10/2025 50 / 50 Allocation Waiti…" at bounding box center [784, 678] width 1568 height 1359
